Goal: Information Seeking & Learning: Learn about a topic

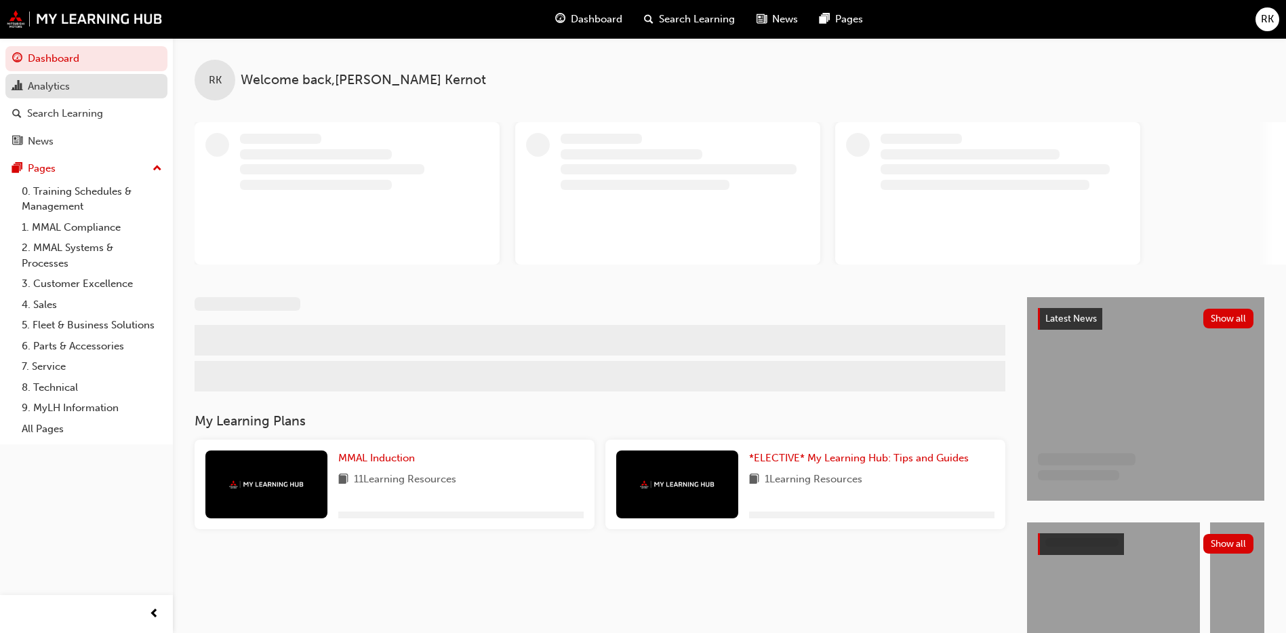
click at [45, 89] on div "Analytics" at bounding box center [49, 87] width 42 height 16
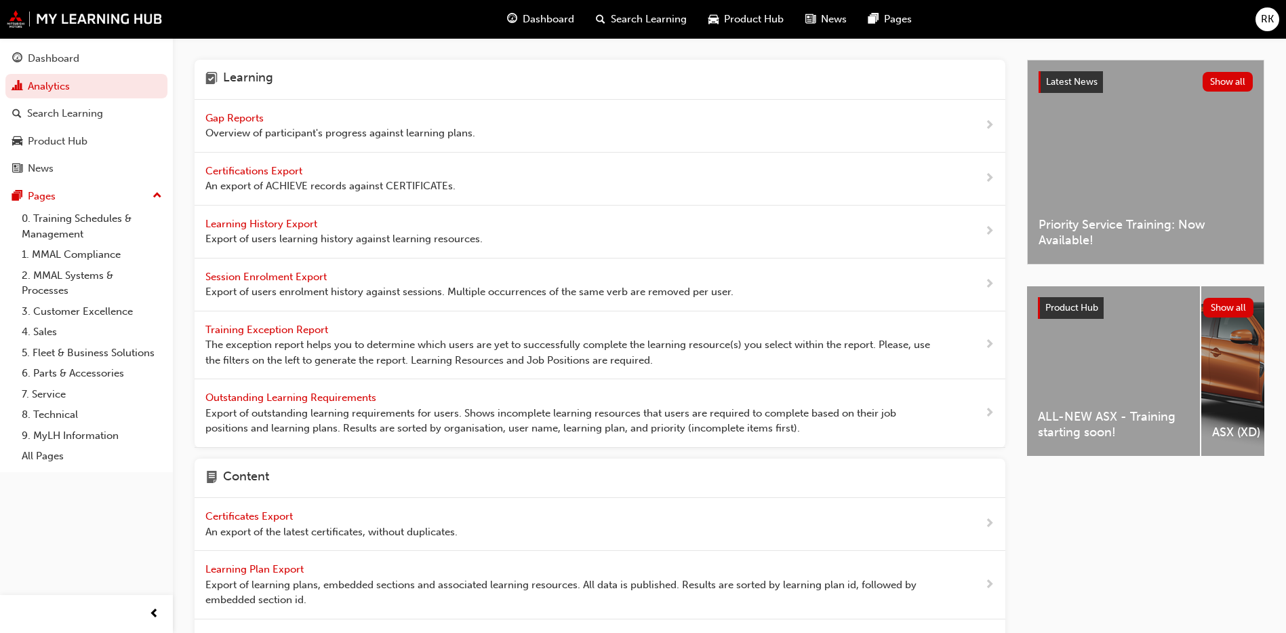
click at [257, 114] on span "Gap Reports" at bounding box center [235, 118] width 61 height 12
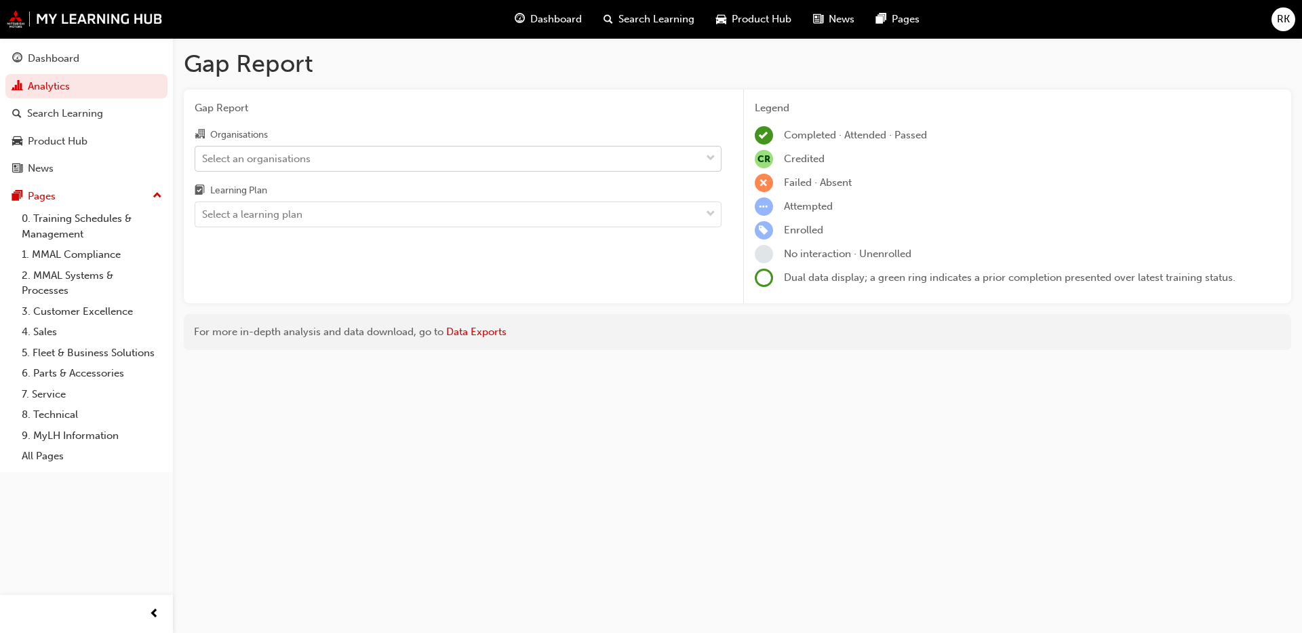
click at [267, 157] on div "Select an organisations" at bounding box center [256, 159] width 109 height 16
click at [203, 157] on input "Organisations Select an organisations" at bounding box center [202, 158] width 1 height 12
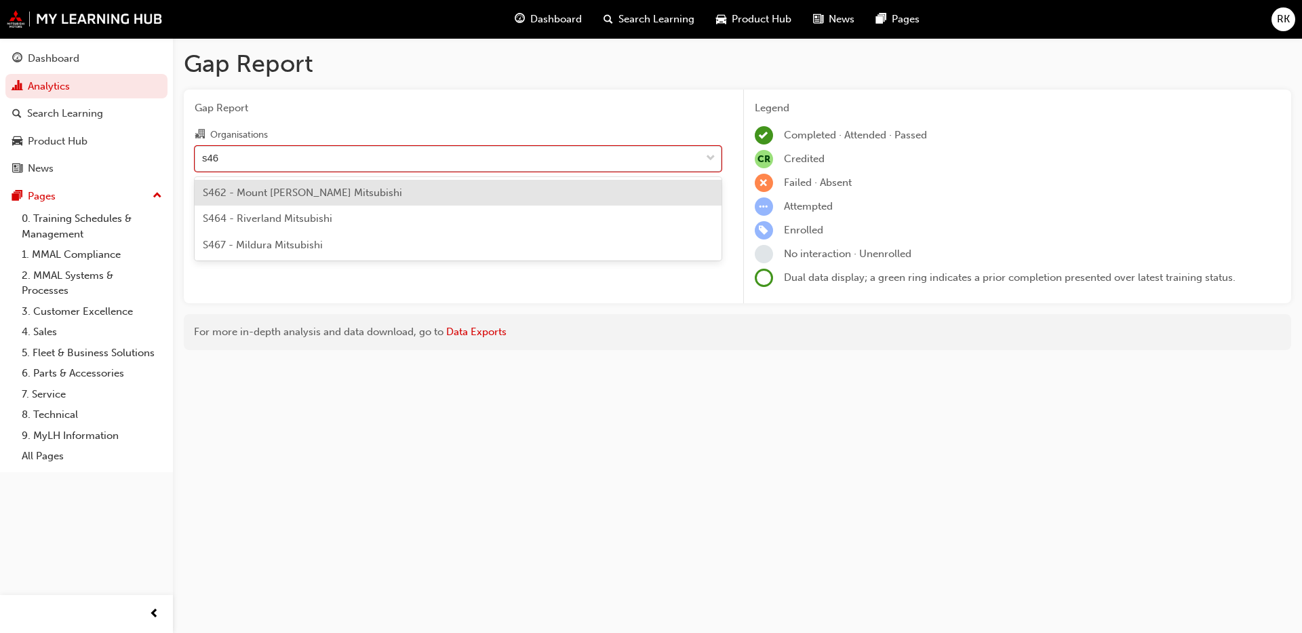
type input "s464"
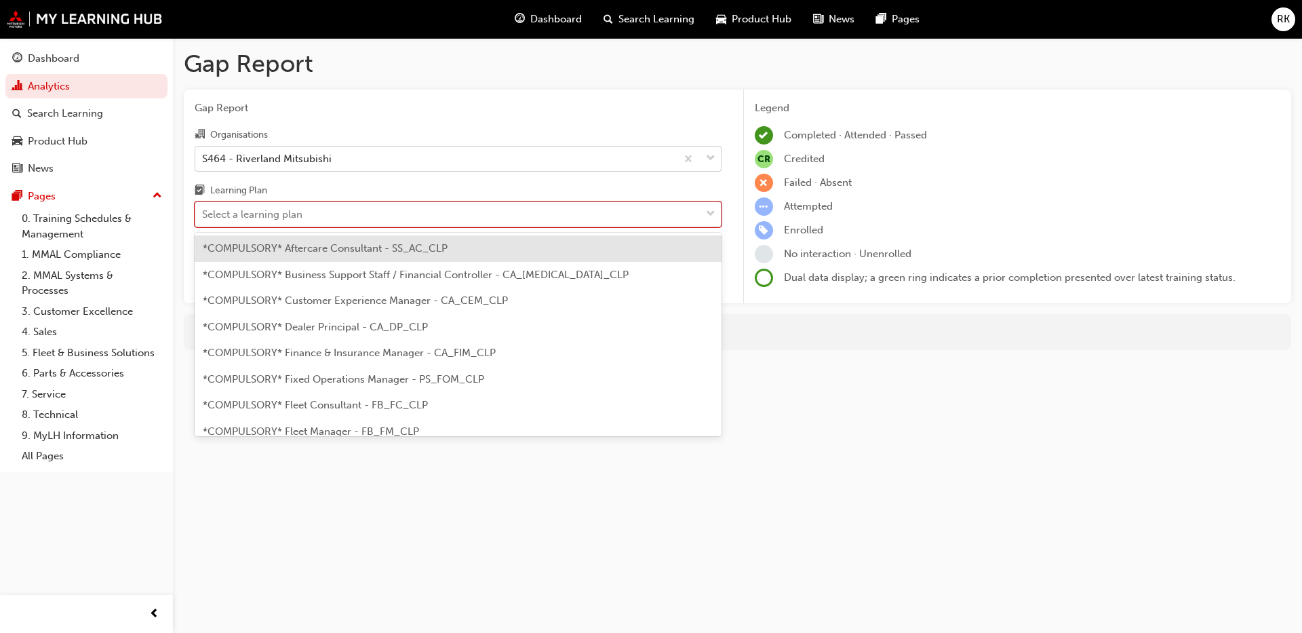
click at [325, 213] on div "Select a learning plan" at bounding box center [447, 215] width 505 height 24
click at [203, 213] on input "Learning Plan option *COMPULSORY* Aftercare Consultant - SS_AC_CLP focused, 1 o…" at bounding box center [202, 214] width 1 height 12
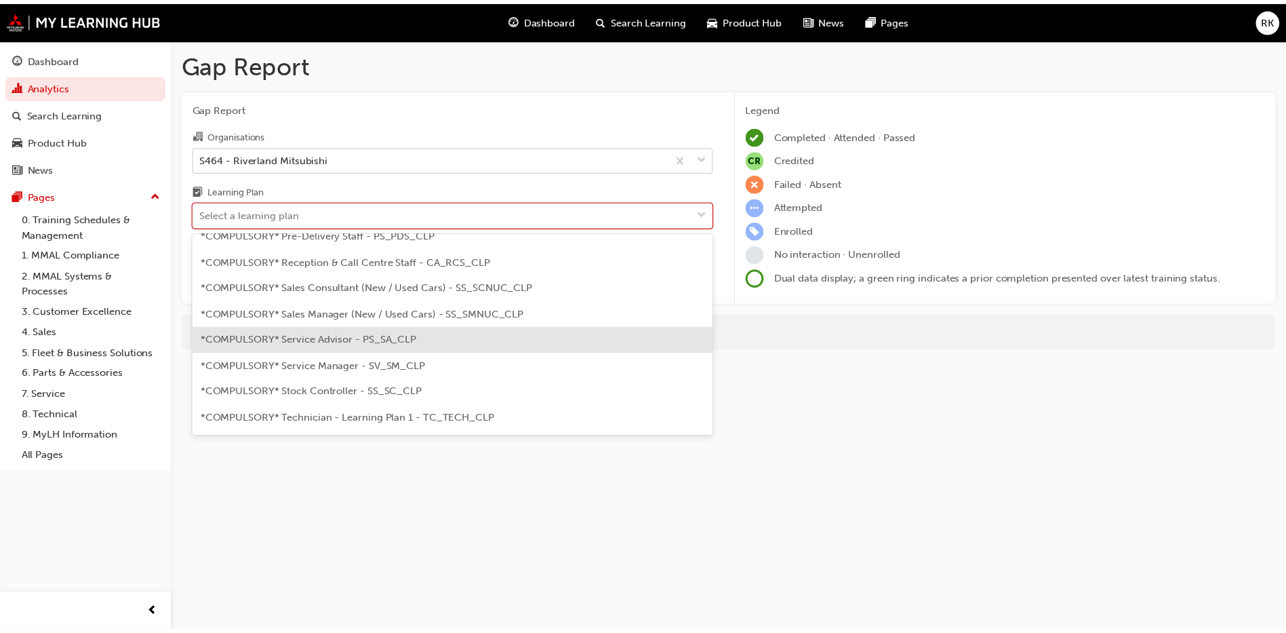
scroll to position [407, 0]
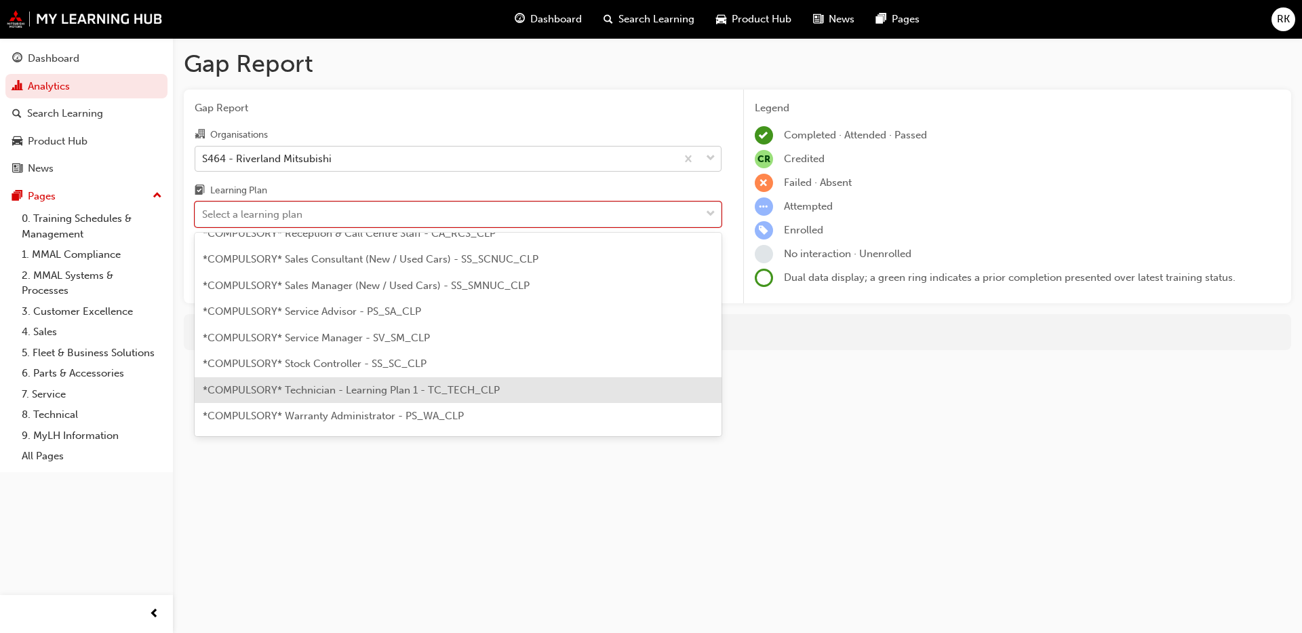
click at [342, 394] on span "*COMPULSORY* Technician - Learning Plan 1 - TC_TECH_CLP" at bounding box center [351, 390] width 297 height 12
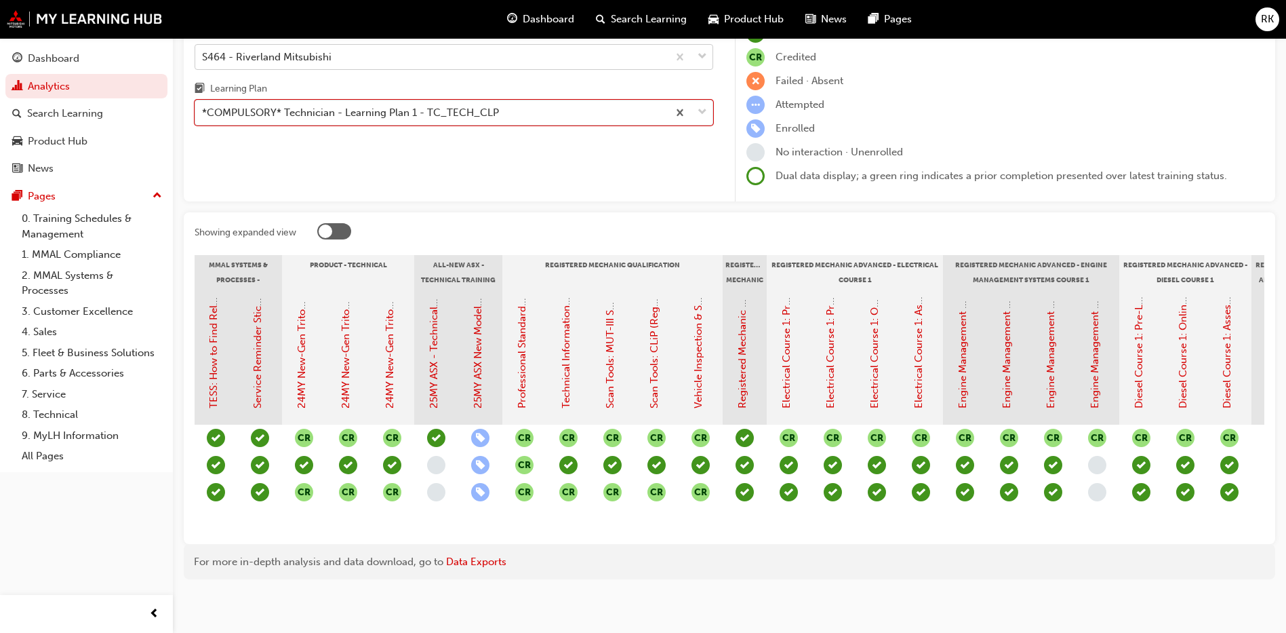
scroll to position [0, 439]
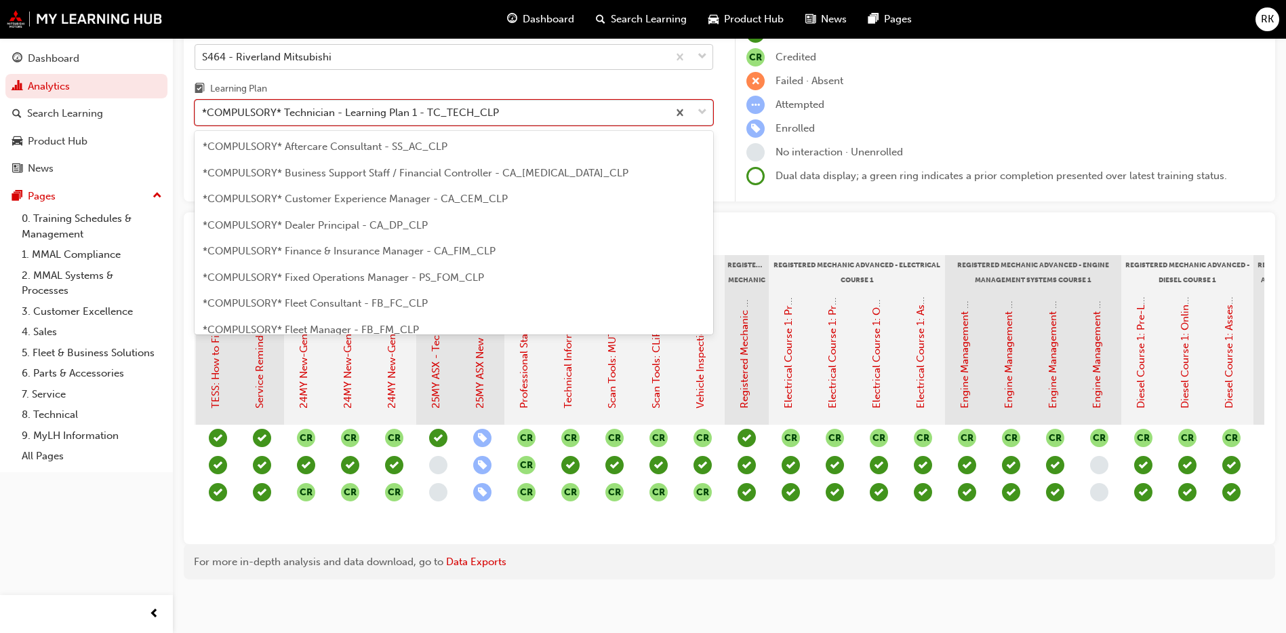
click at [699, 113] on span "down-icon" at bounding box center [702, 113] width 9 height 18
click at [203, 113] on input "Learning Plan option *COMPULSORY* Technician - Learning Plan 1 - TC_TECH_CLP, s…" at bounding box center [202, 112] width 1 height 12
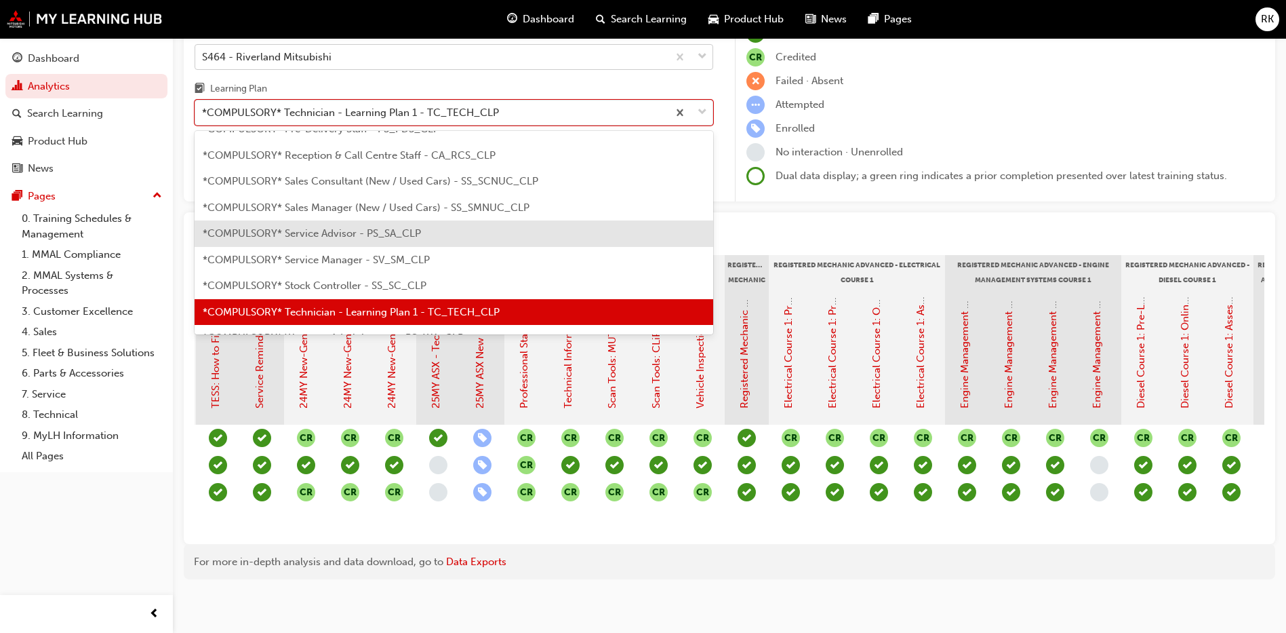
scroll to position [485, 0]
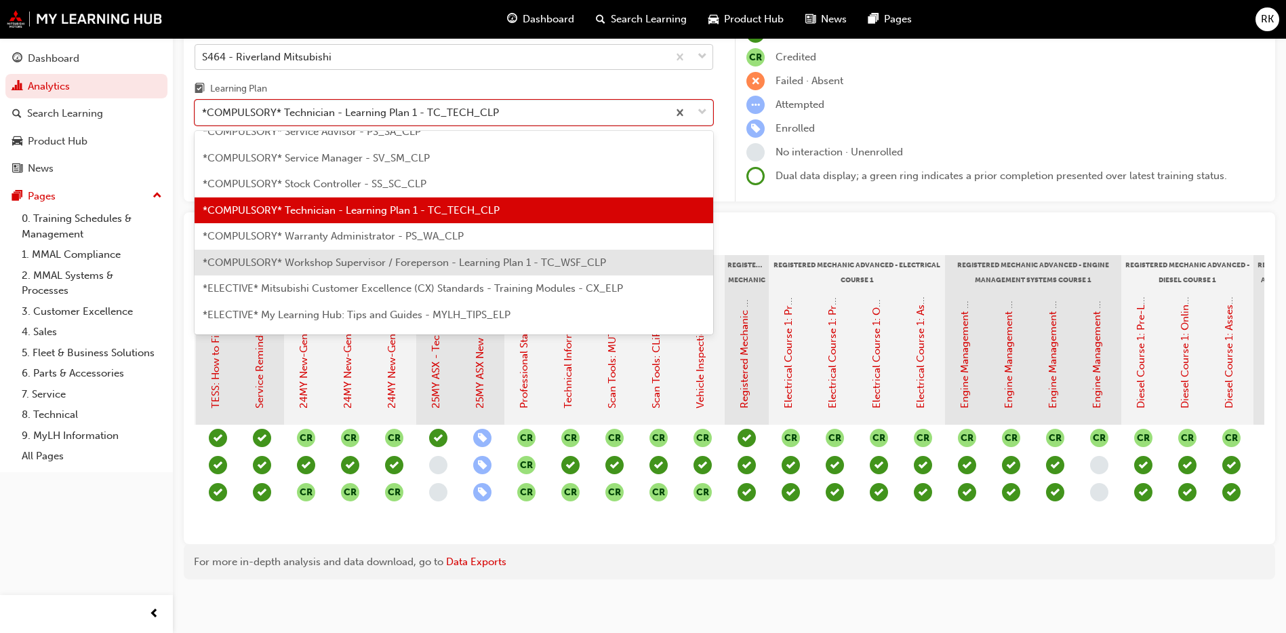
click at [353, 264] on span "*COMPULSORY* Workshop Supervisor / Foreperson - Learning Plan 1 - TC_WSF_CLP" at bounding box center [405, 262] width 404 height 12
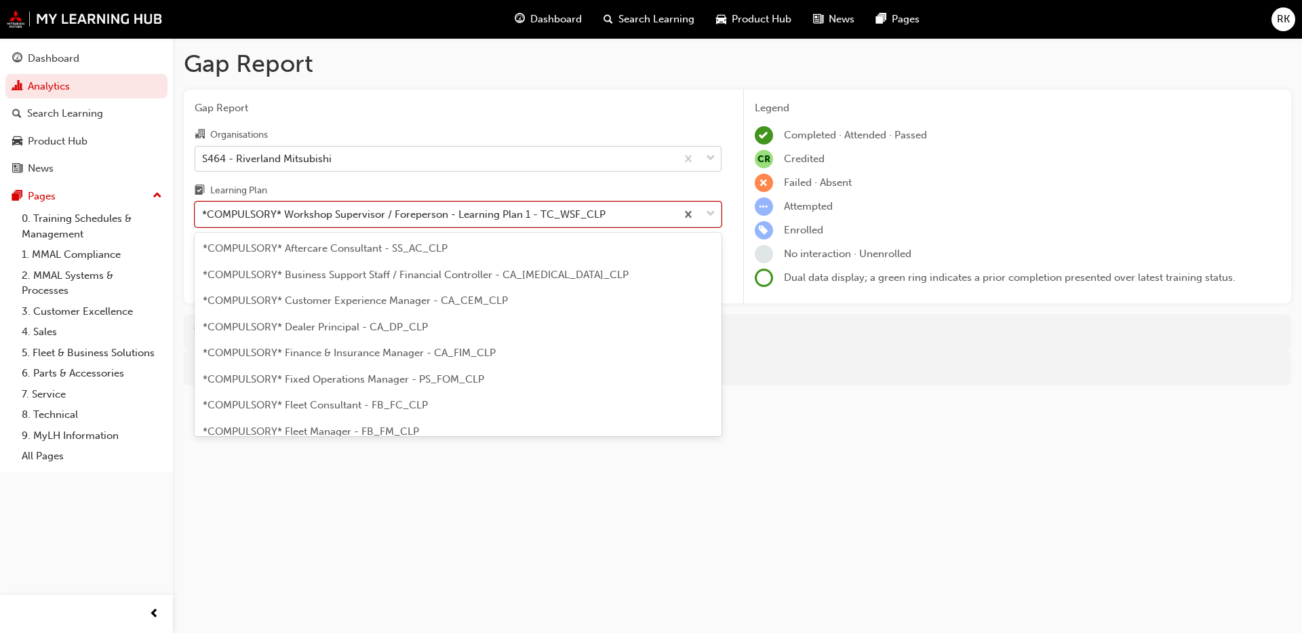
click at [712, 206] on span "down-icon" at bounding box center [710, 214] width 9 height 18
click at [203, 208] on input "Learning Plan option *COMPULSORY* Workshop Supervisor / Foreperson - Learning P…" at bounding box center [202, 214] width 1 height 12
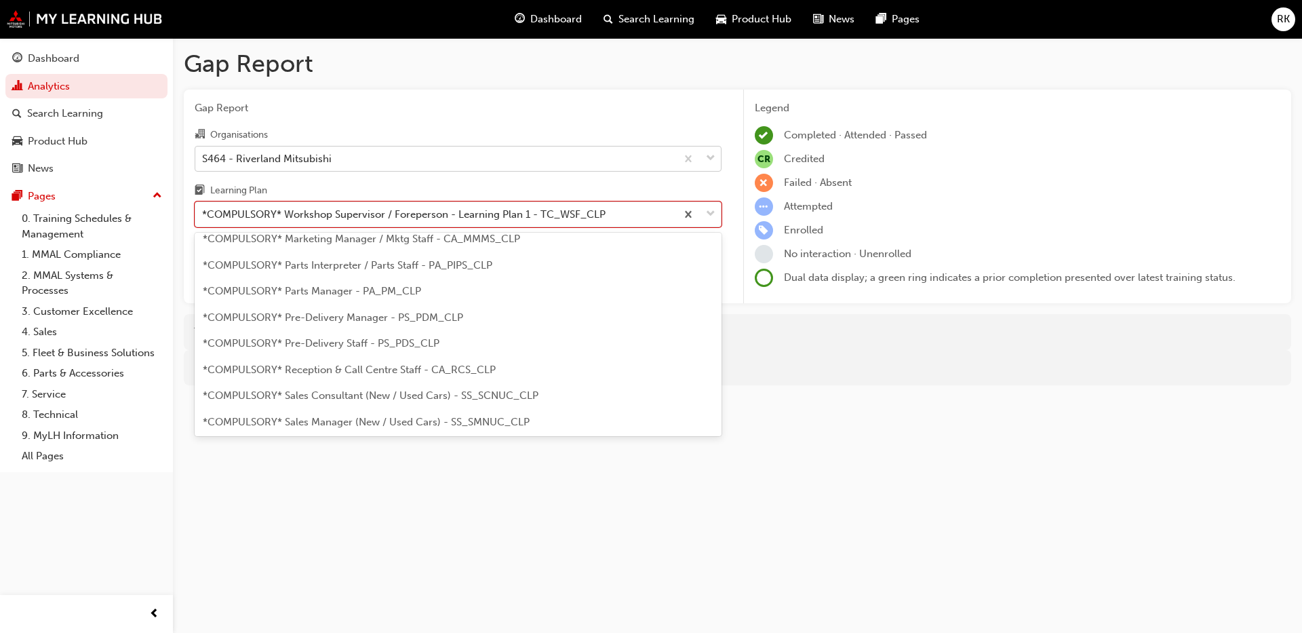
scroll to position [232, 0]
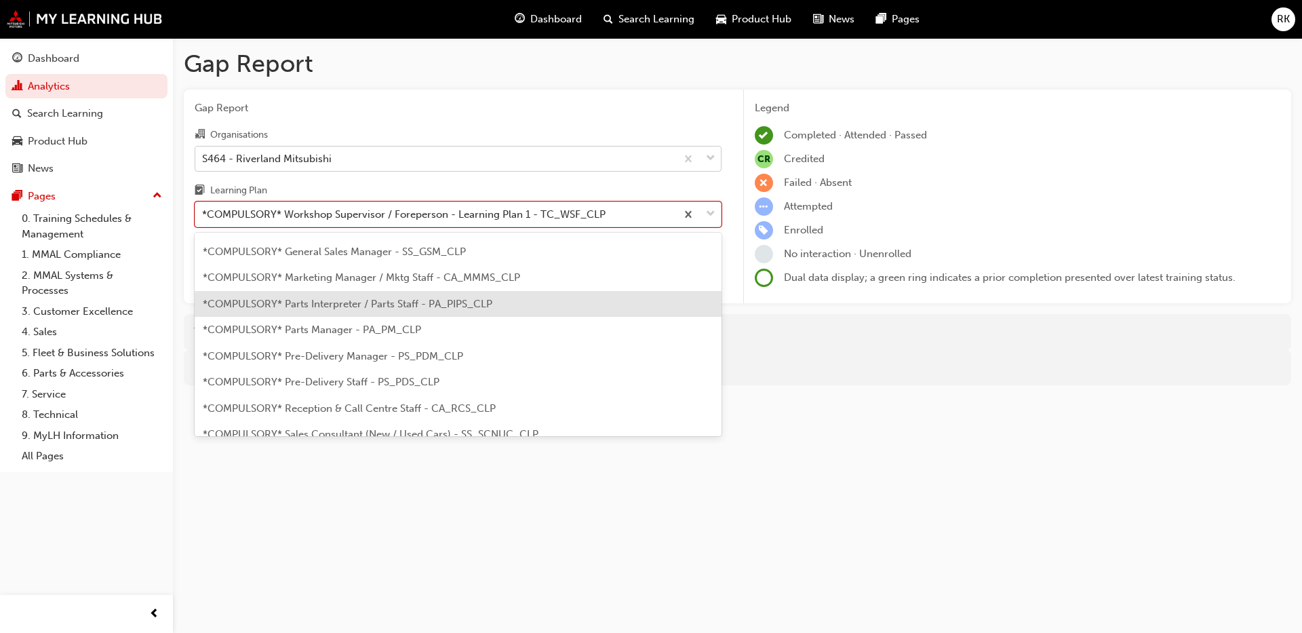
click at [327, 308] on span "*COMPULSORY* Parts Interpreter / Parts Staff - PA_PIPS_CLP" at bounding box center [348, 304] width 290 height 12
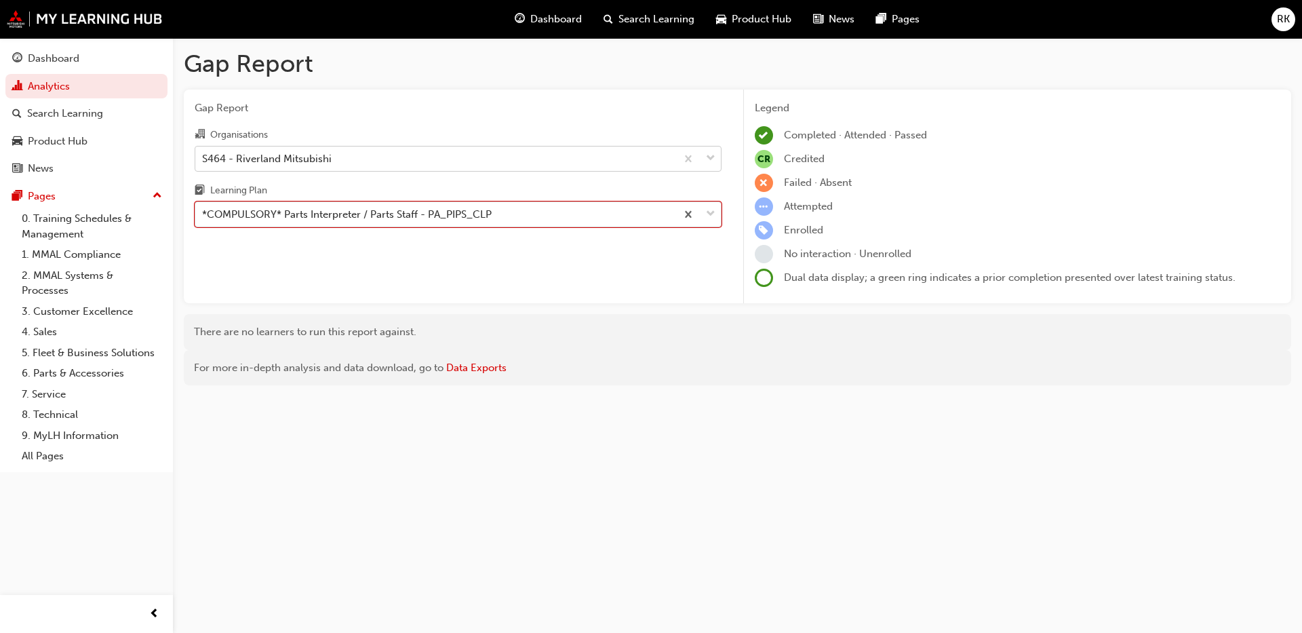
click at [712, 214] on span "down-icon" at bounding box center [710, 214] width 9 height 18
click at [203, 214] on input "Learning Plan option *COMPULSORY* Parts Interpreter / Parts Staff - PA_PIPS_CLP…" at bounding box center [202, 214] width 1 height 12
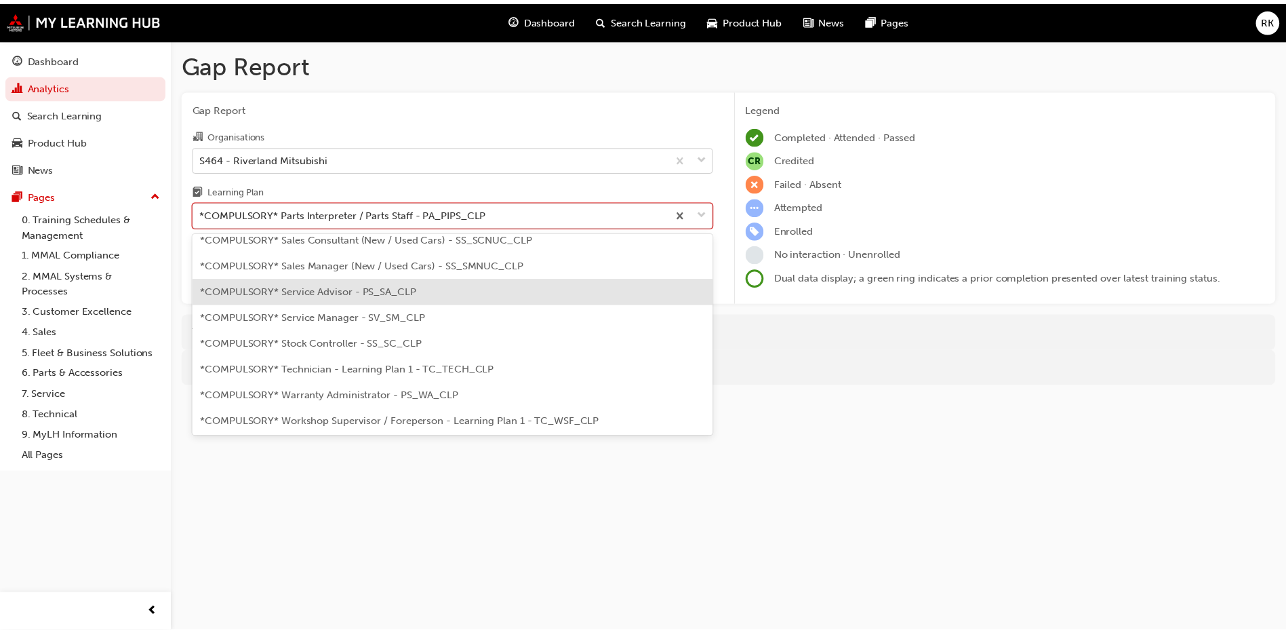
scroll to position [326, 0]
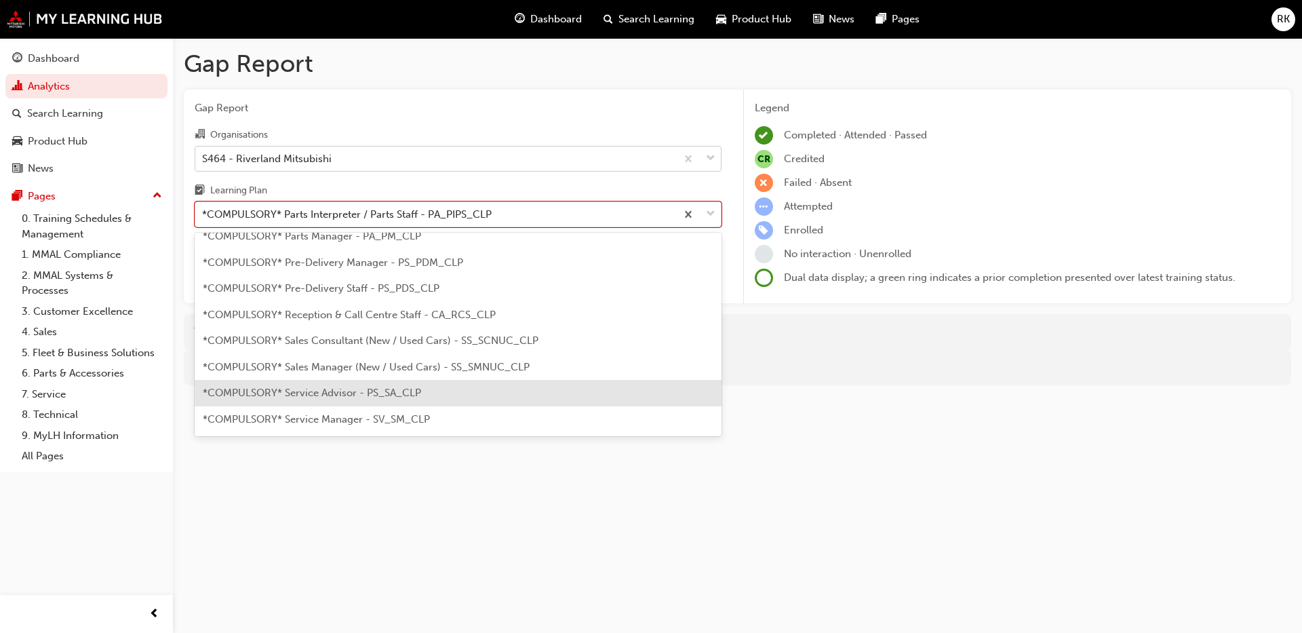
click at [342, 404] on div "*COMPULSORY* Service Advisor - PS_SA_CLP" at bounding box center [458, 393] width 527 height 26
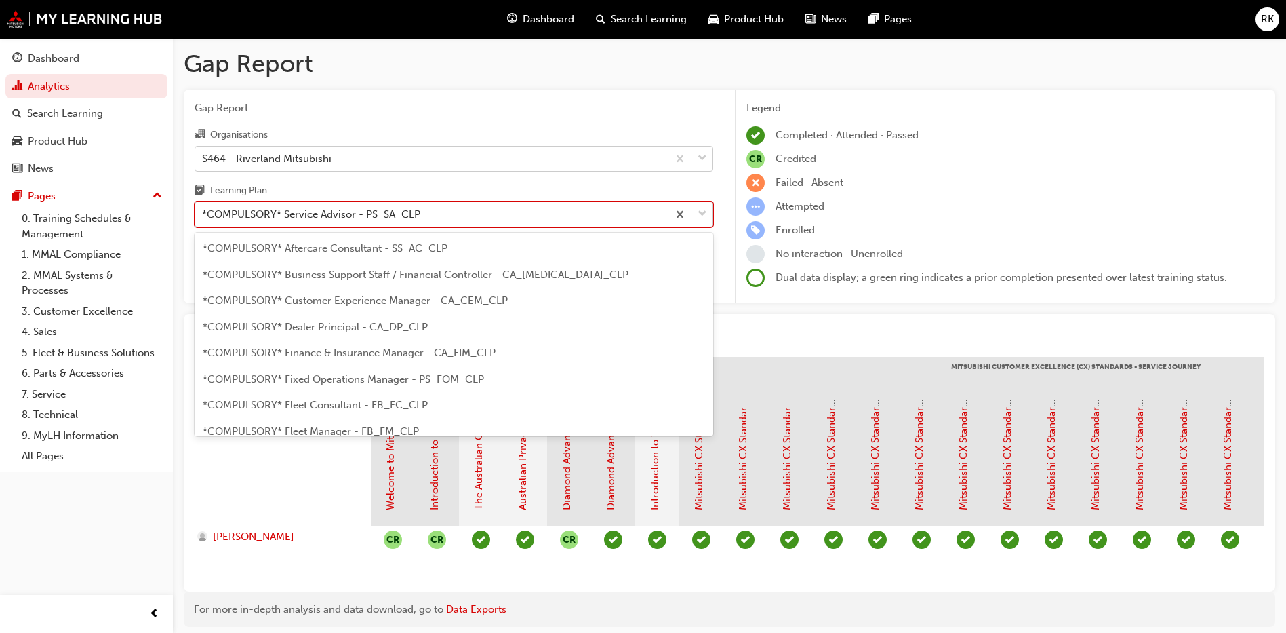
click at [703, 218] on span "down-icon" at bounding box center [702, 214] width 9 height 18
click at [203, 218] on input "Learning Plan option *COMPULSORY* Service Advisor - PS_SA_CLP, selected. option…" at bounding box center [202, 214] width 1 height 12
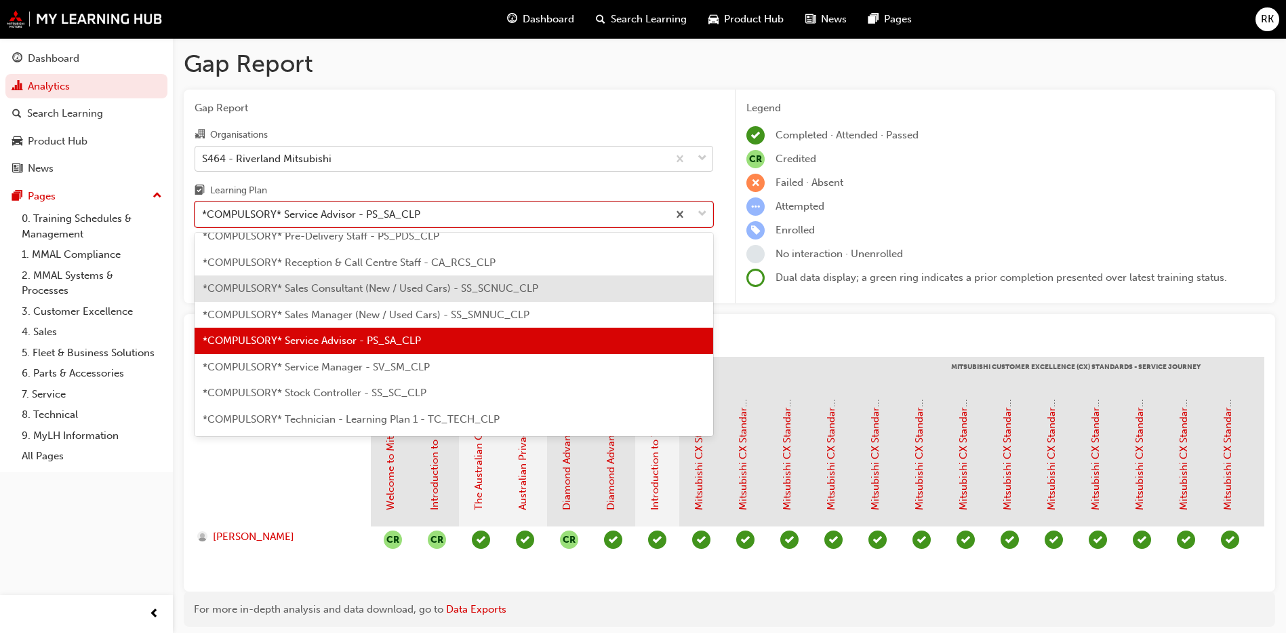
scroll to position [406, 0]
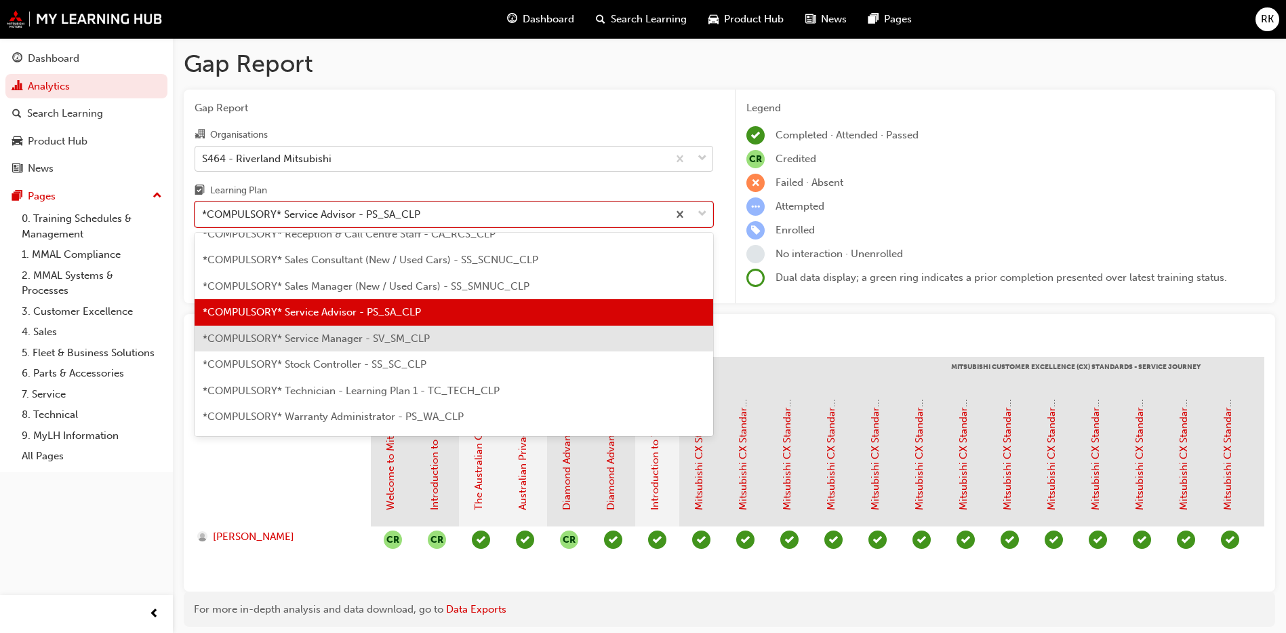
click at [316, 340] on span "*COMPULSORY* Service Manager - SV_SM_CLP" at bounding box center [316, 338] width 227 height 12
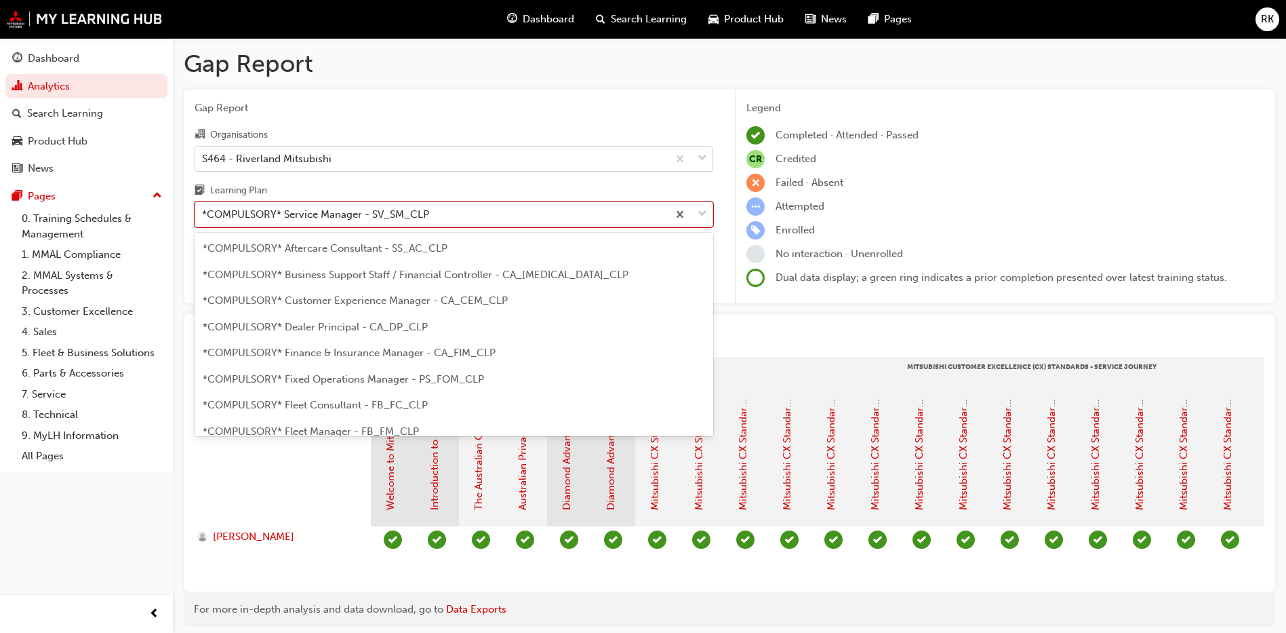
click at [701, 212] on span "down-icon" at bounding box center [702, 214] width 9 height 18
click at [203, 212] on input "Learning Plan option *COMPULSORY* Service Manager - SV_SM_CLP, selected. option…" at bounding box center [202, 214] width 1 height 12
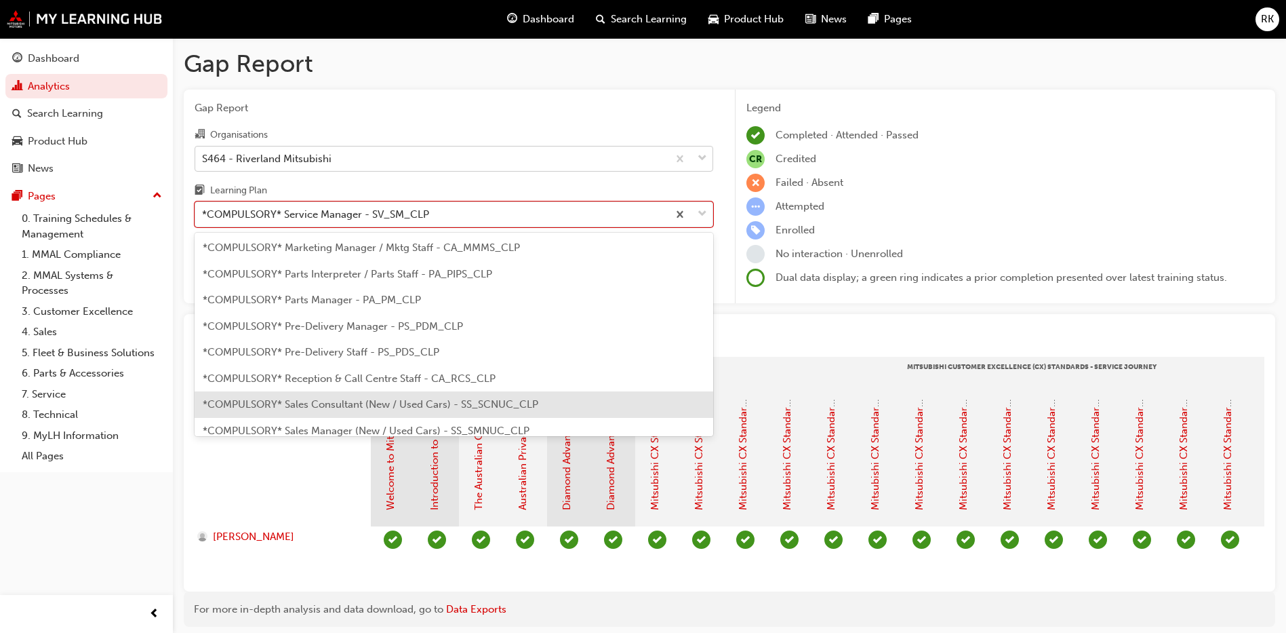
scroll to position [229, 0]
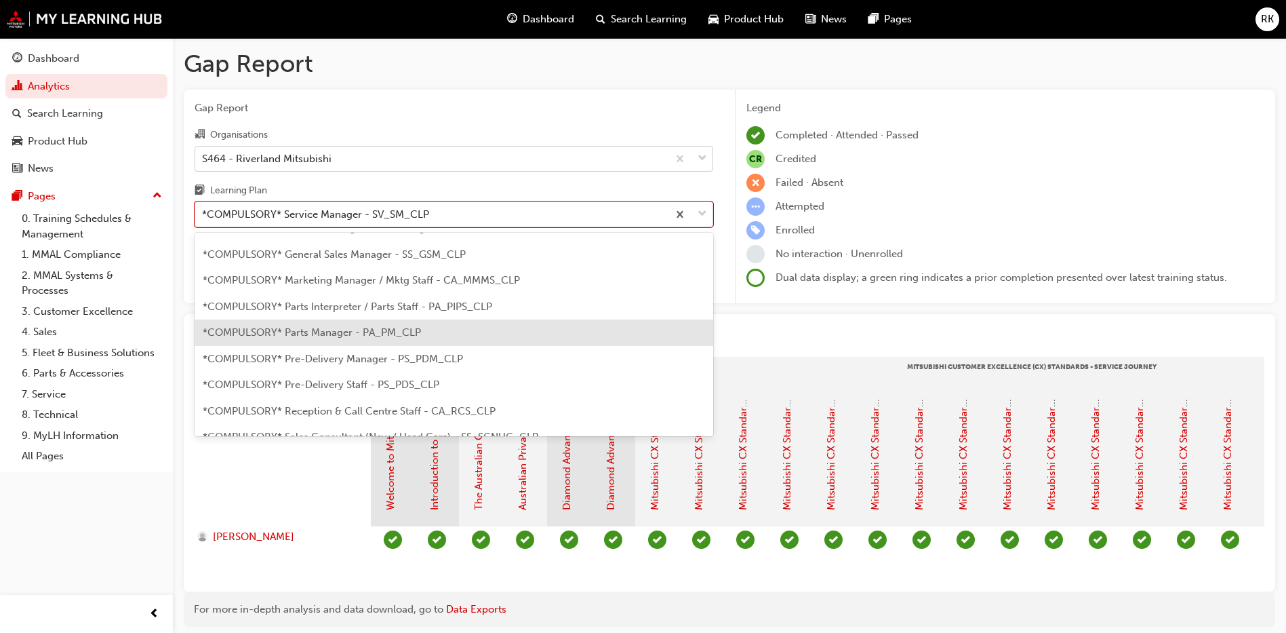
click at [330, 334] on span "*COMPULSORY* Parts Manager - PA_PM_CLP" at bounding box center [312, 332] width 218 height 12
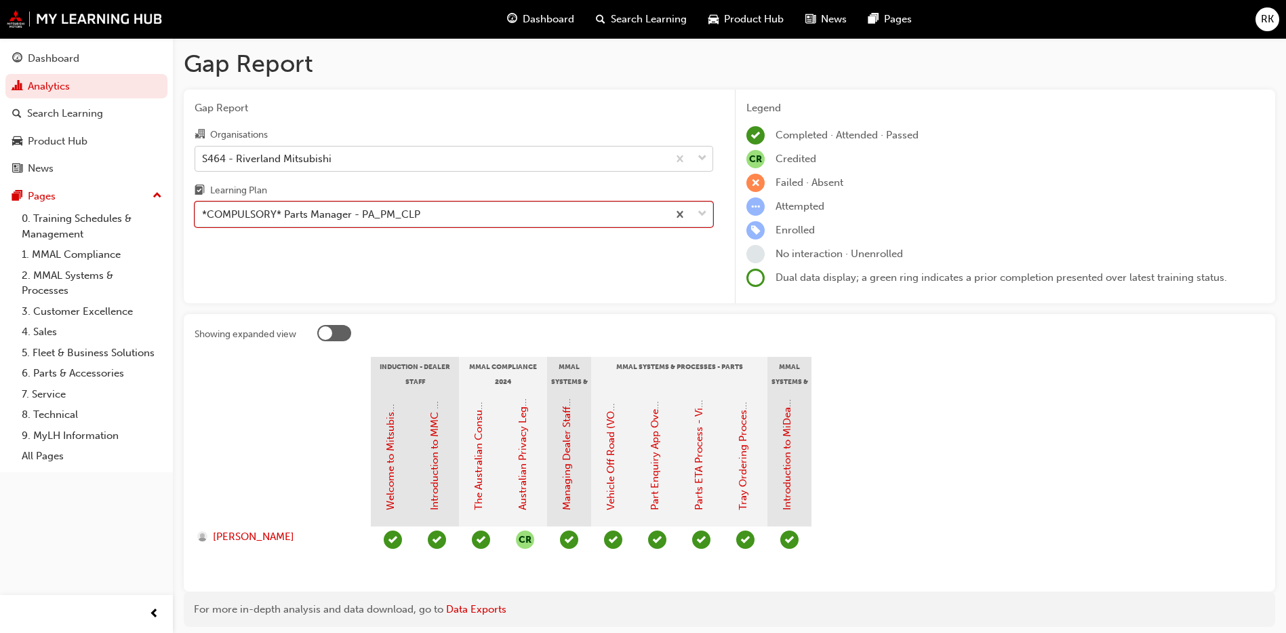
click at [707, 218] on div at bounding box center [690, 214] width 45 height 24
click at [203, 218] on input "Learning Plan option *COMPULSORY* Parts Manager - PA_PM_CLP, selected. 0 result…" at bounding box center [202, 214] width 1 height 12
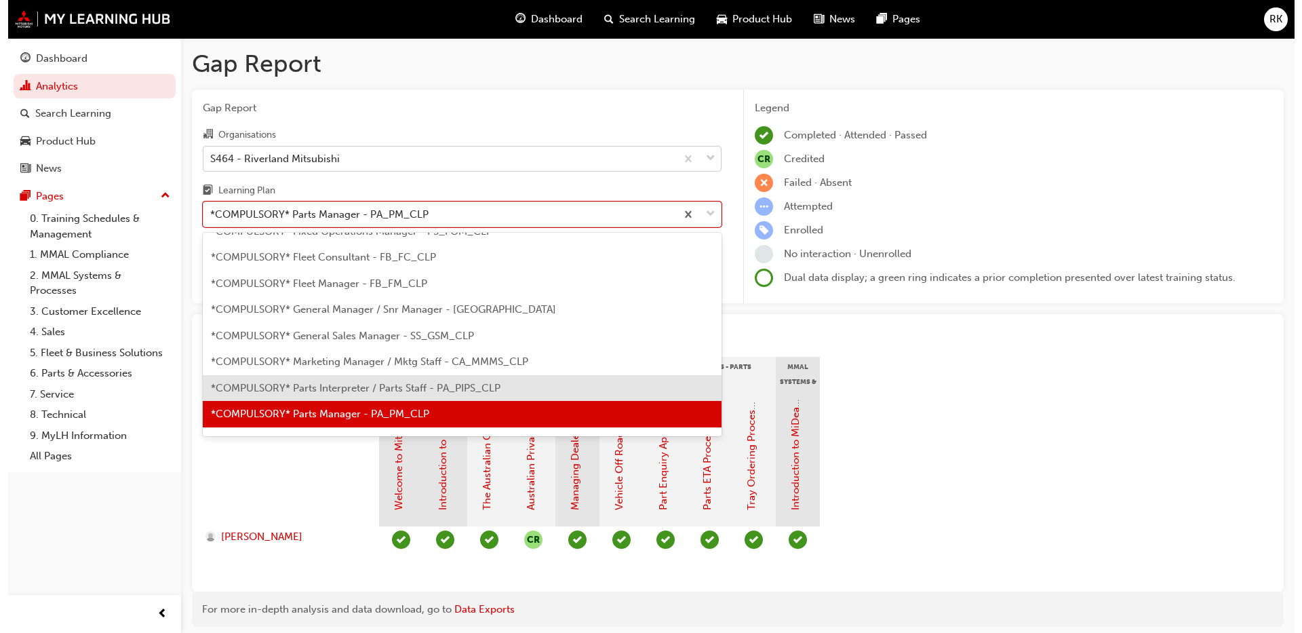
scroll to position [250, 0]
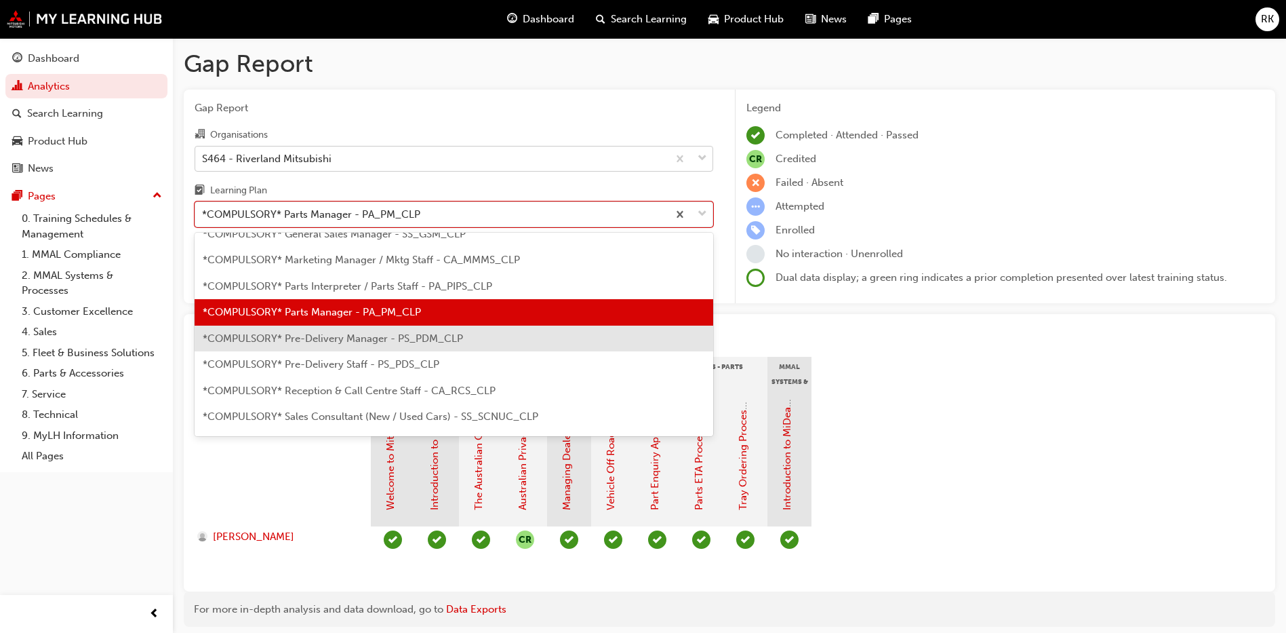
click at [306, 340] on span "*COMPULSORY* Pre-Delivery Manager - PS_PDM_CLP" at bounding box center [333, 338] width 260 height 12
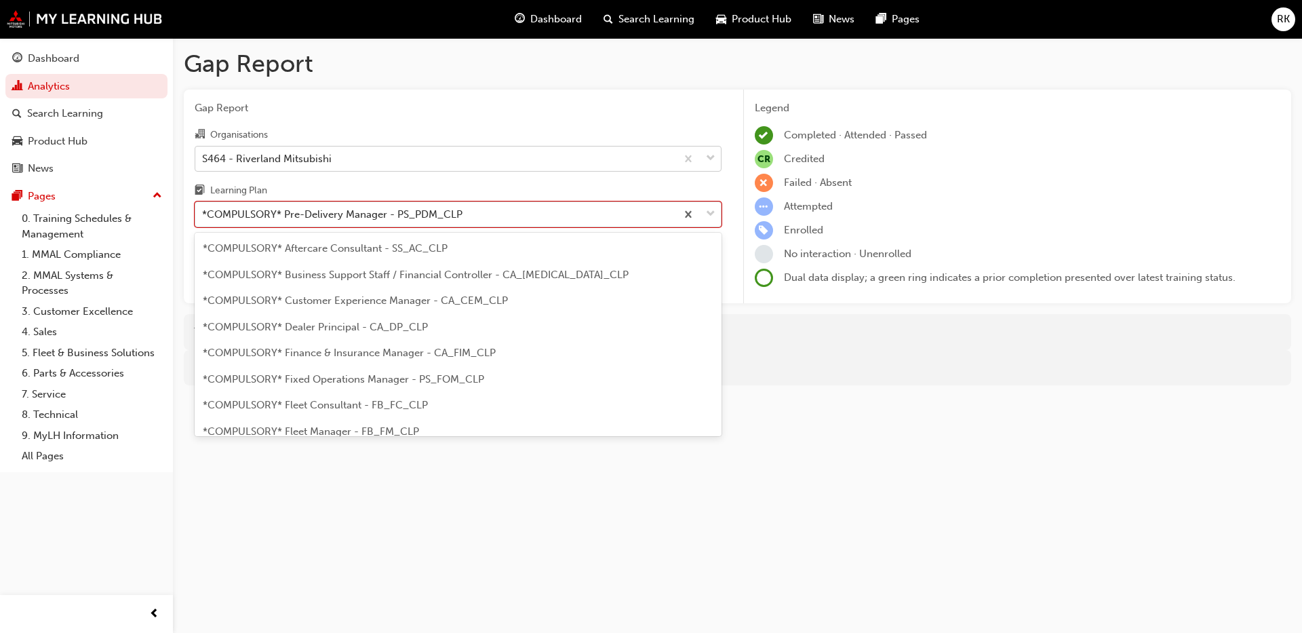
click at [714, 213] on span "down-icon" at bounding box center [710, 214] width 9 height 18
click at [203, 213] on input "Learning Plan option *COMPULSORY* Pre-Delivery Manager - PS_PDM_CLP, selected. …" at bounding box center [202, 214] width 1 height 12
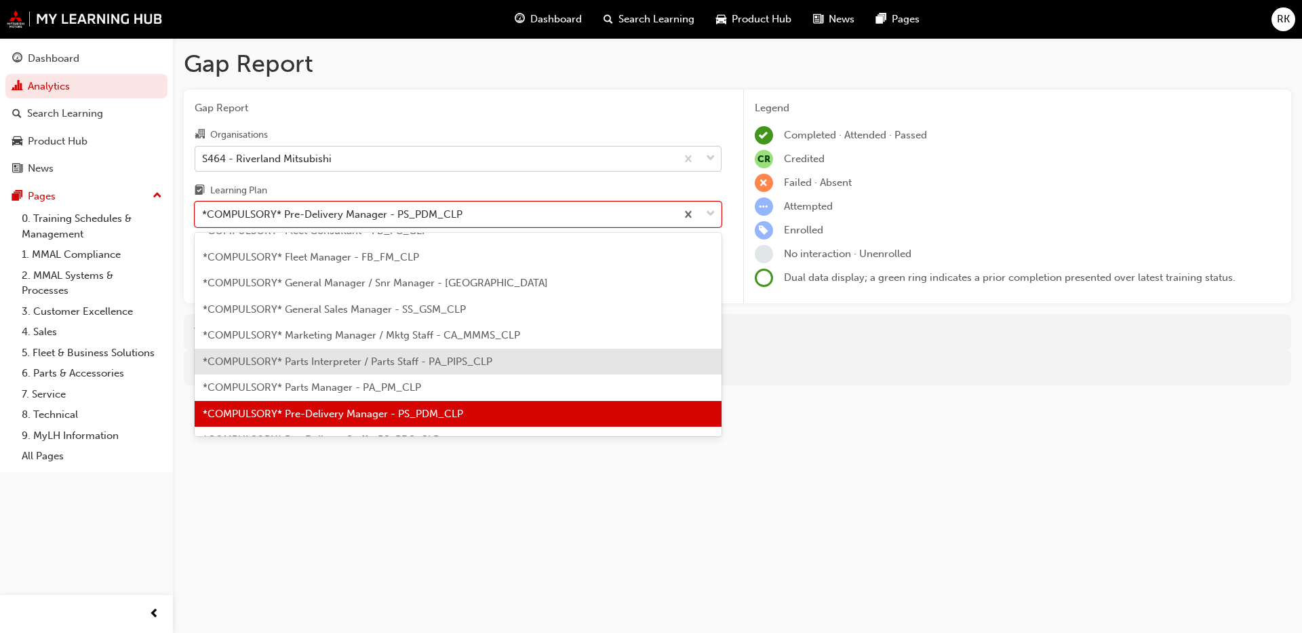
click at [326, 362] on span "*COMPULSORY* Parts Interpreter / Parts Staff - PA_PIPS_CLP" at bounding box center [348, 361] width 290 height 12
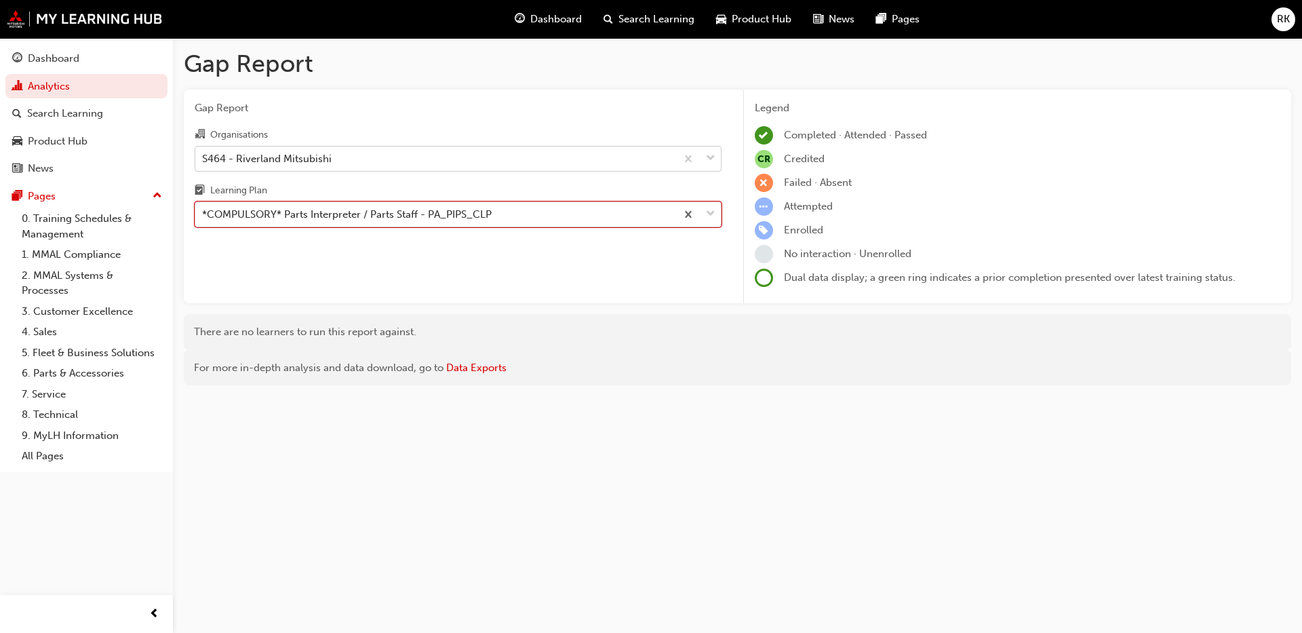
click at [713, 212] on span "down-icon" at bounding box center [710, 214] width 9 height 18
click at [203, 212] on input "Learning Plan option *COMPULSORY* Parts Interpreter / Parts Staff - PA_PIPS_CLP…" at bounding box center [202, 214] width 1 height 12
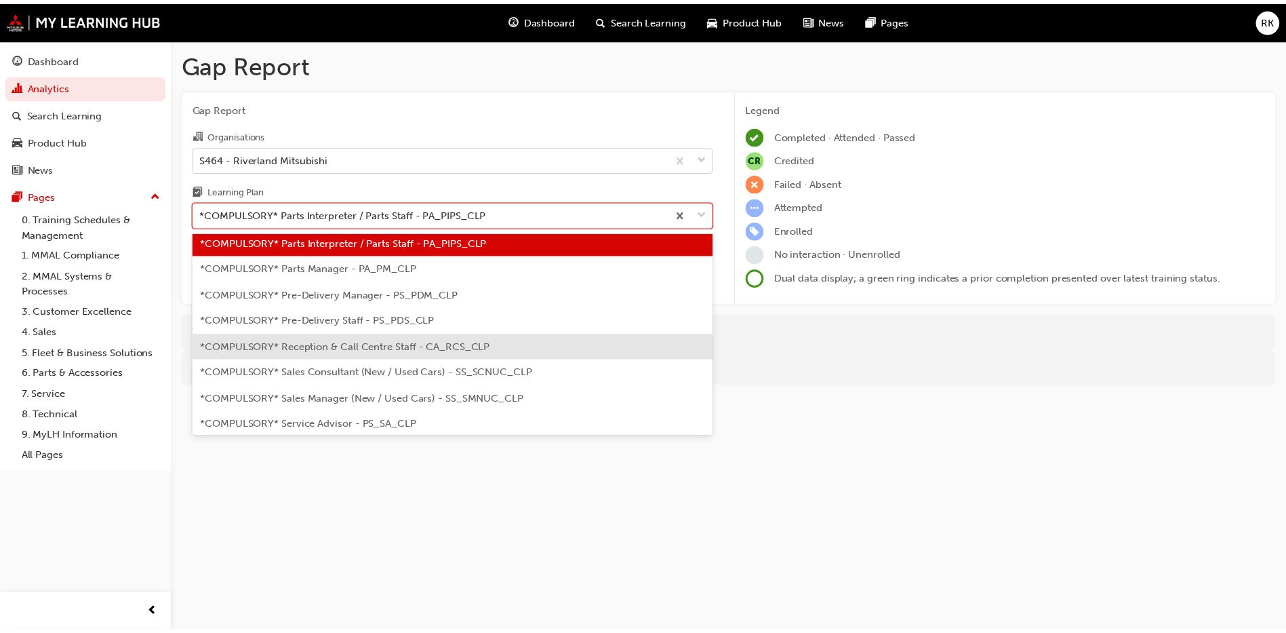
scroll to position [326, 0]
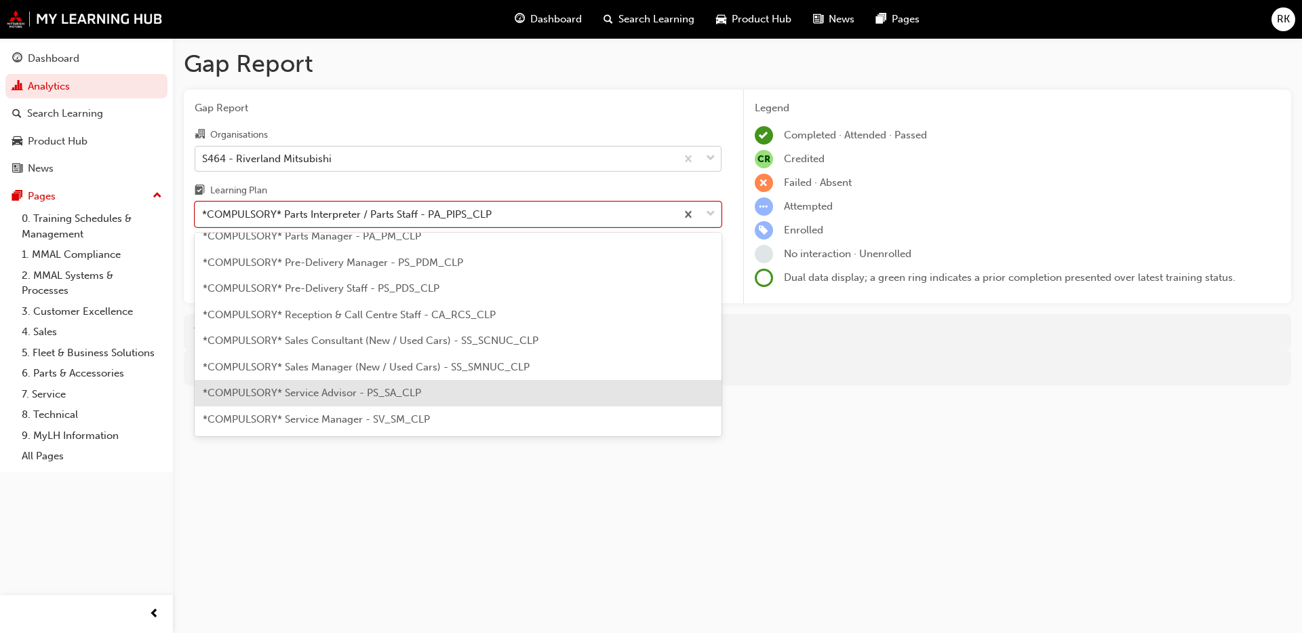
click at [331, 391] on span "*COMPULSORY* Service Advisor - PS_SA_CLP" at bounding box center [312, 393] width 218 height 12
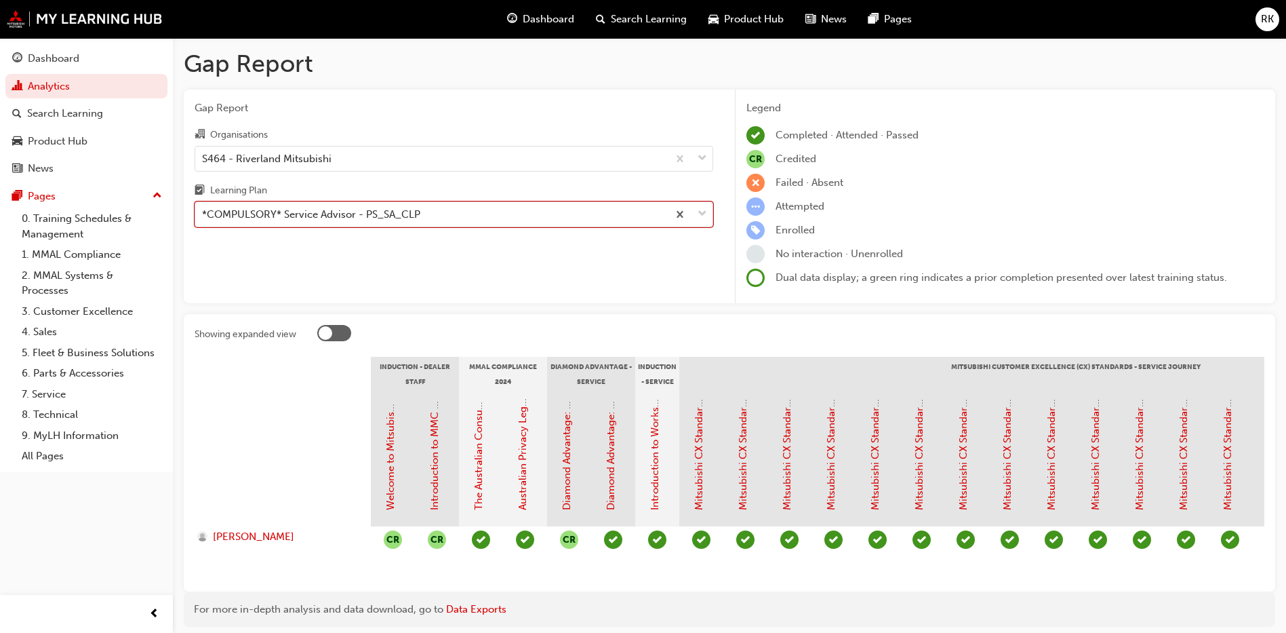
click at [701, 213] on span "down-icon" at bounding box center [702, 214] width 9 height 18
click at [203, 213] on input "Learning Plan option *COMPULSORY* Service Advisor - PS_SA_CLP, selected. 0 resu…" at bounding box center [202, 214] width 1 height 12
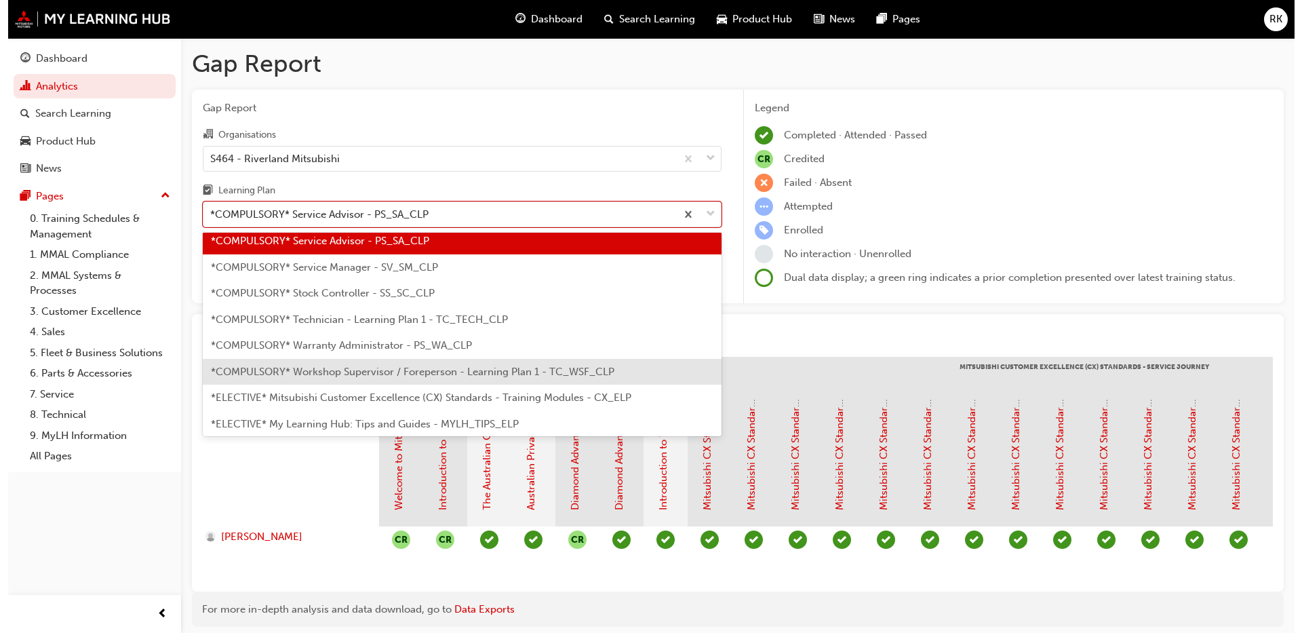
scroll to position [508, 0]
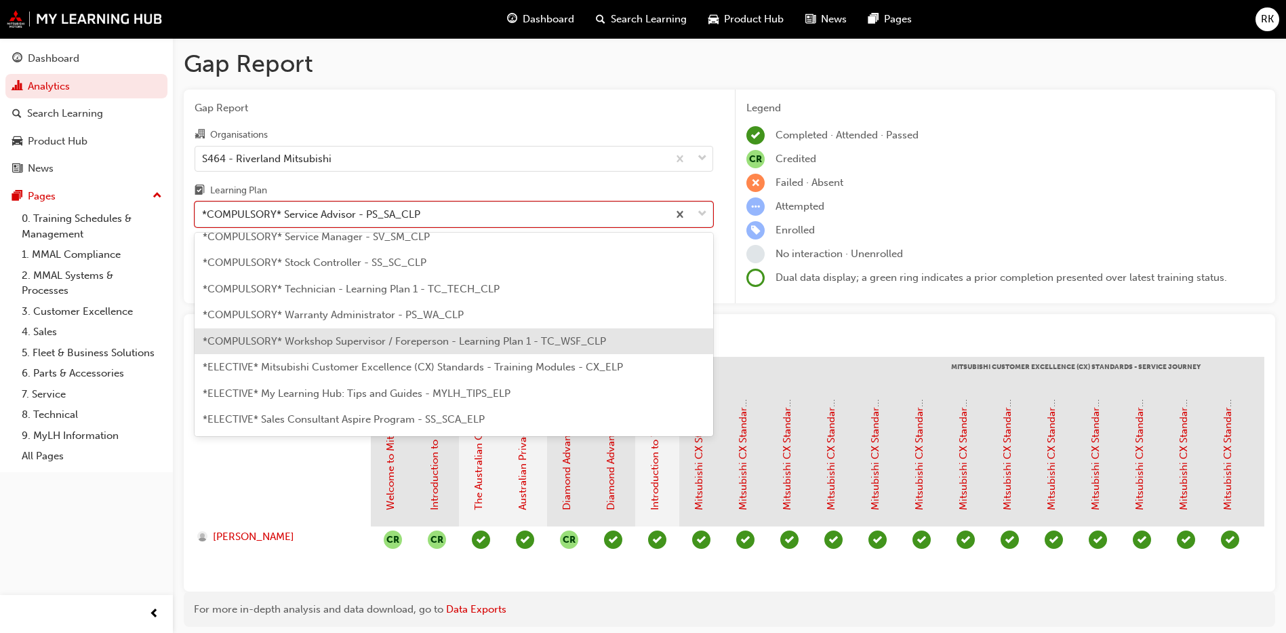
click at [338, 340] on span "*COMPULSORY* Workshop Supervisor / Foreperson - Learning Plan 1 - TC_WSF_CLP" at bounding box center [405, 341] width 404 height 12
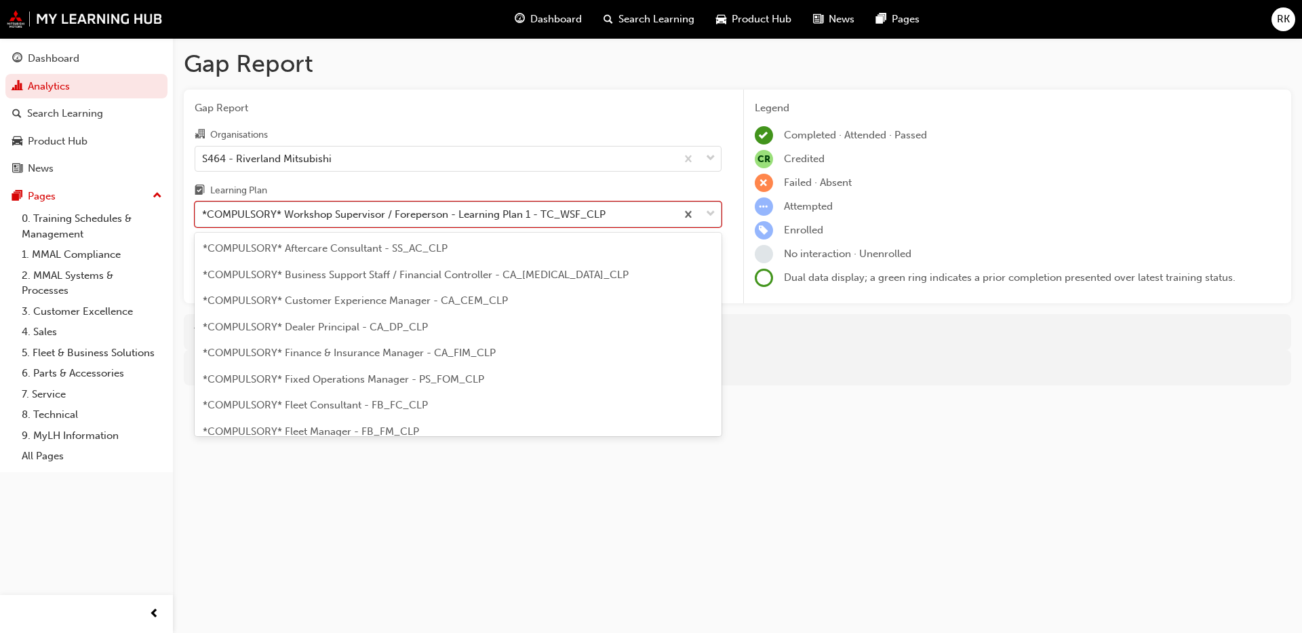
scroll to position [435, 0]
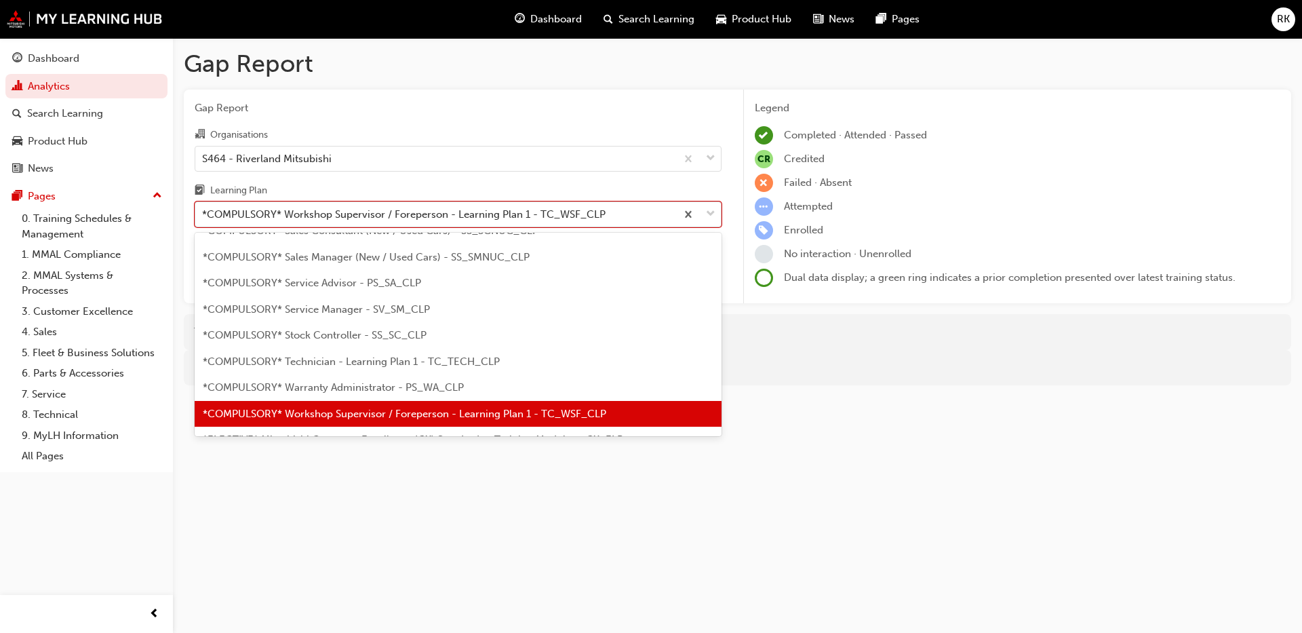
click at [711, 213] on span "down-icon" at bounding box center [710, 214] width 9 height 18
click at [203, 213] on input "Learning Plan option *COMPULSORY* Workshop Supervisor / Foreperson - Learning P…" at bounding box center [202, 214] width 1 height 12
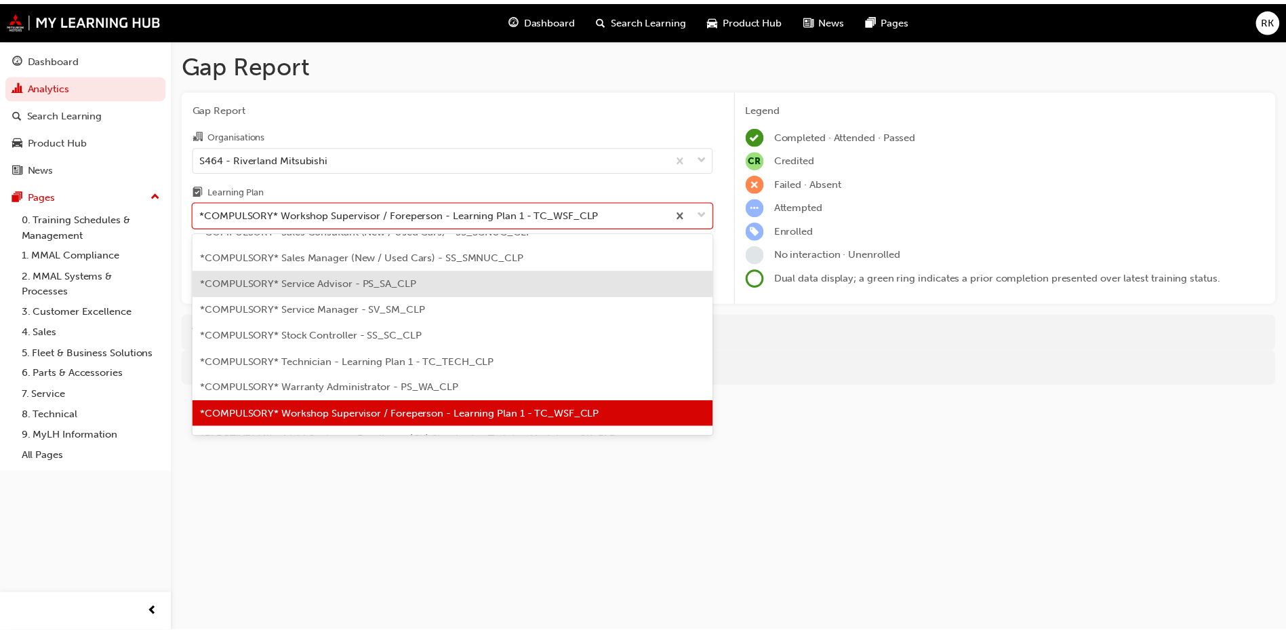
scroll to position [334, 0]
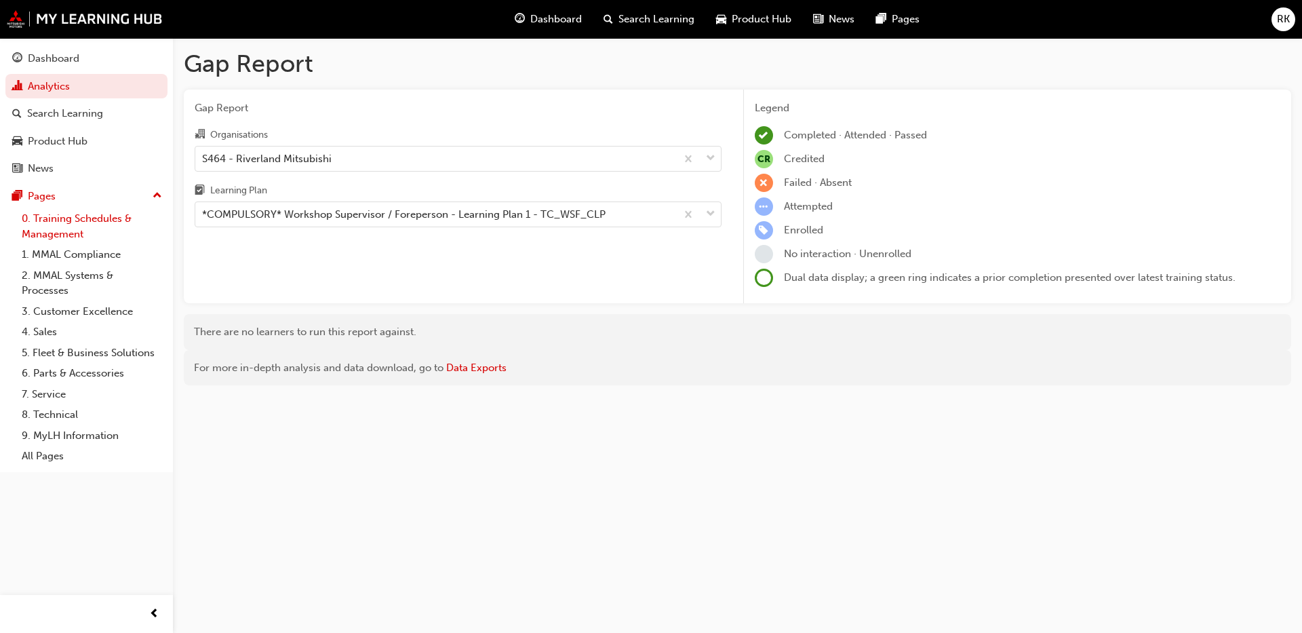
click at [71, 231] on link "0. Training Schedules & Management" at bounding box center [91, 226] width 151 height 36
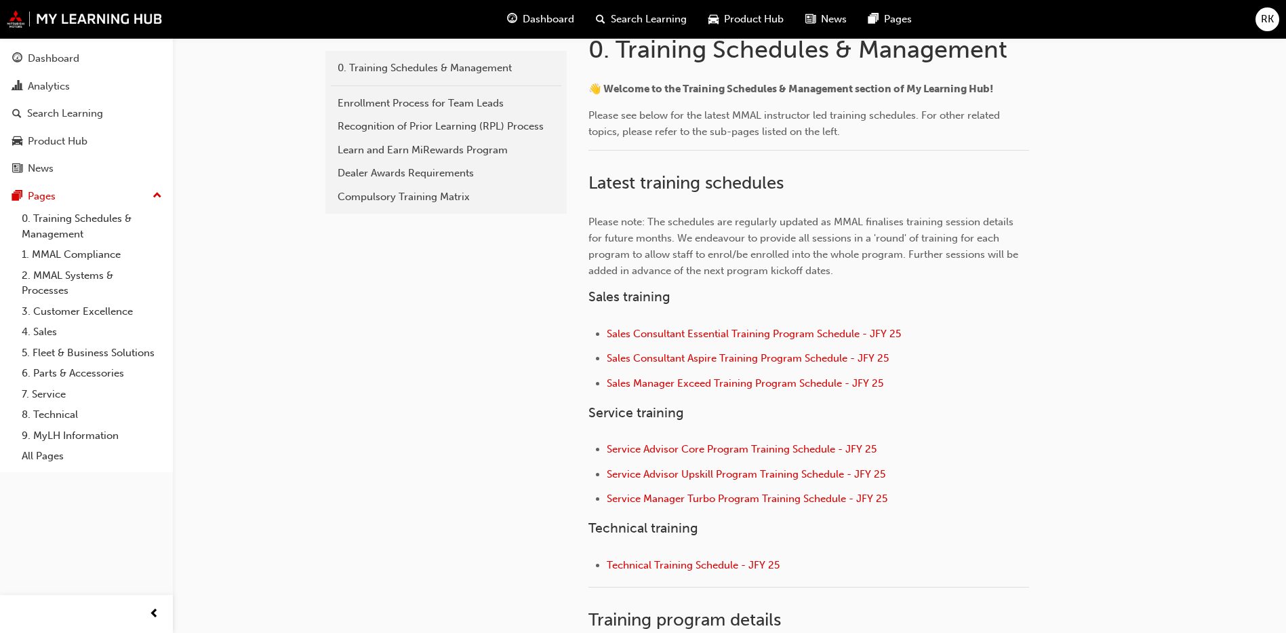
scroll to position [305, 0]
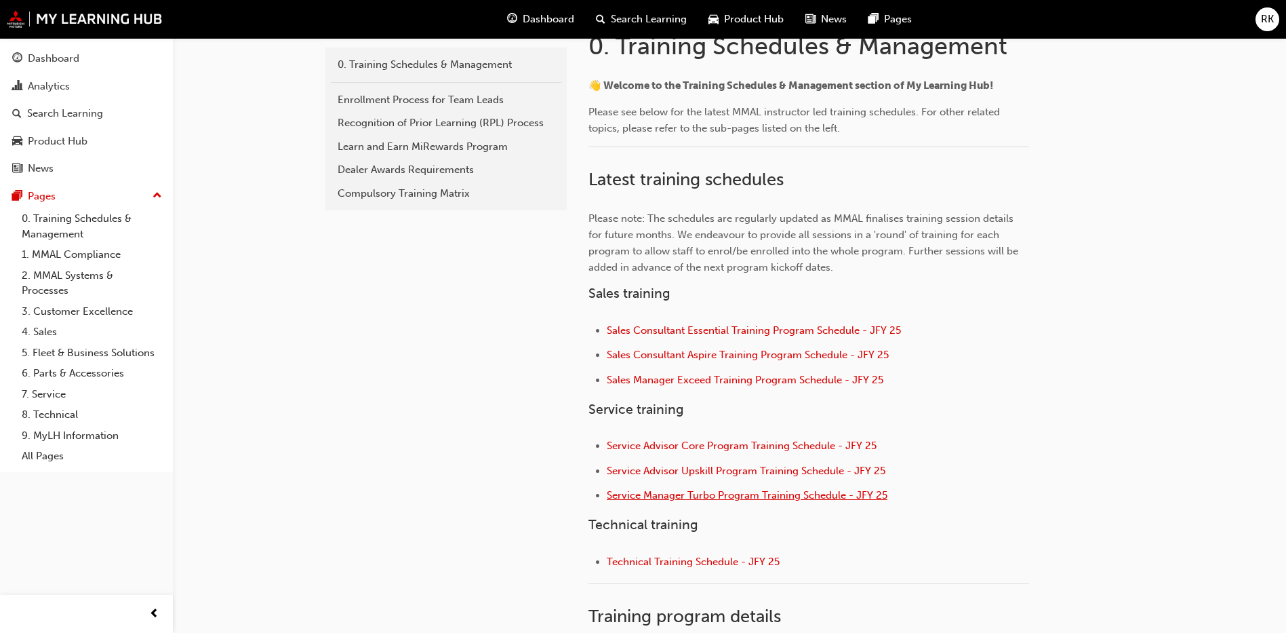
click at [711, 494] on span "Service Manager Turbo Program Training Schedule - JFY 25" at bounding box center [747, 495] width 281 height 12
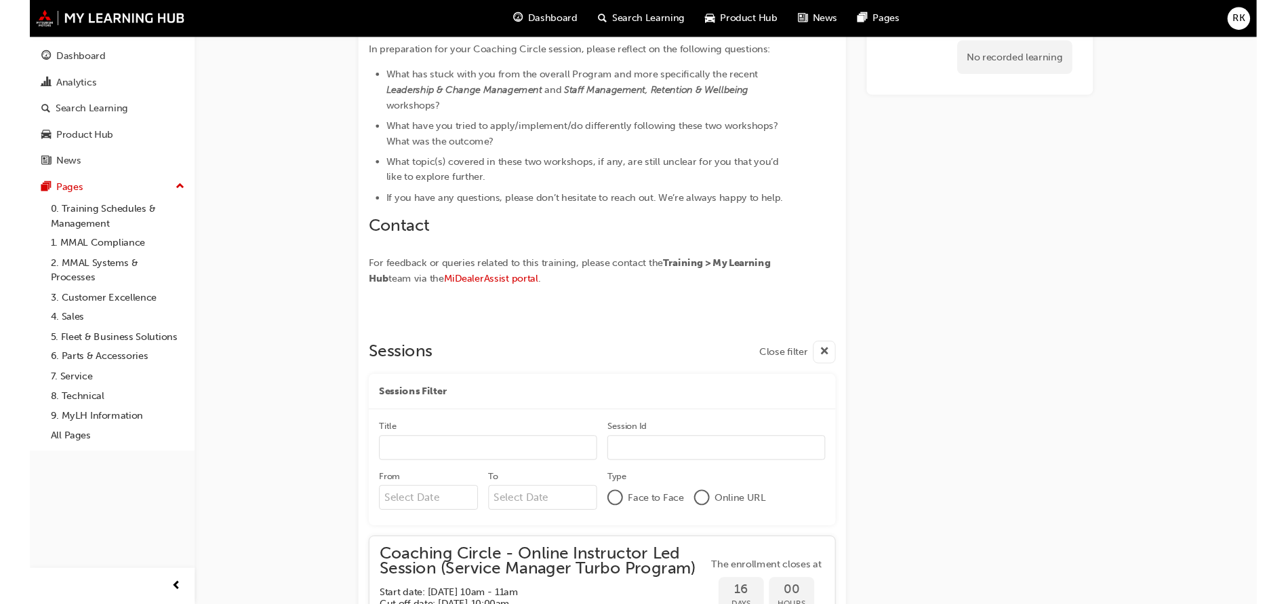
scroll to position [490, 0]
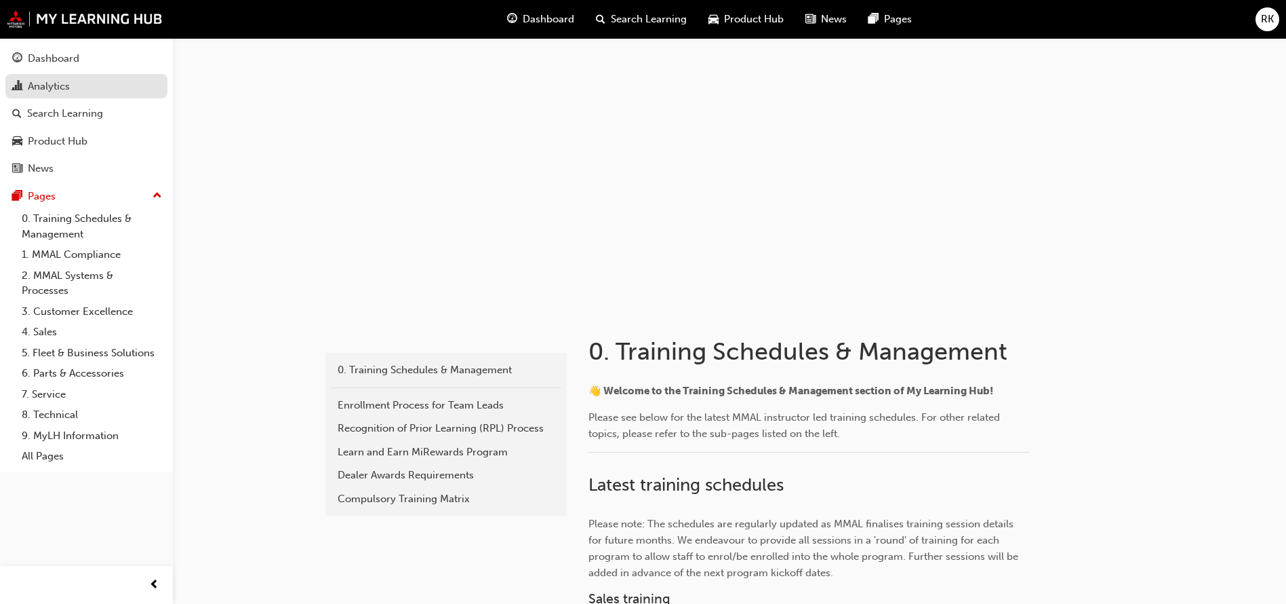
click at [54, 89] on div "Analytics" at bounding box center [49, 87] width 42 height 16
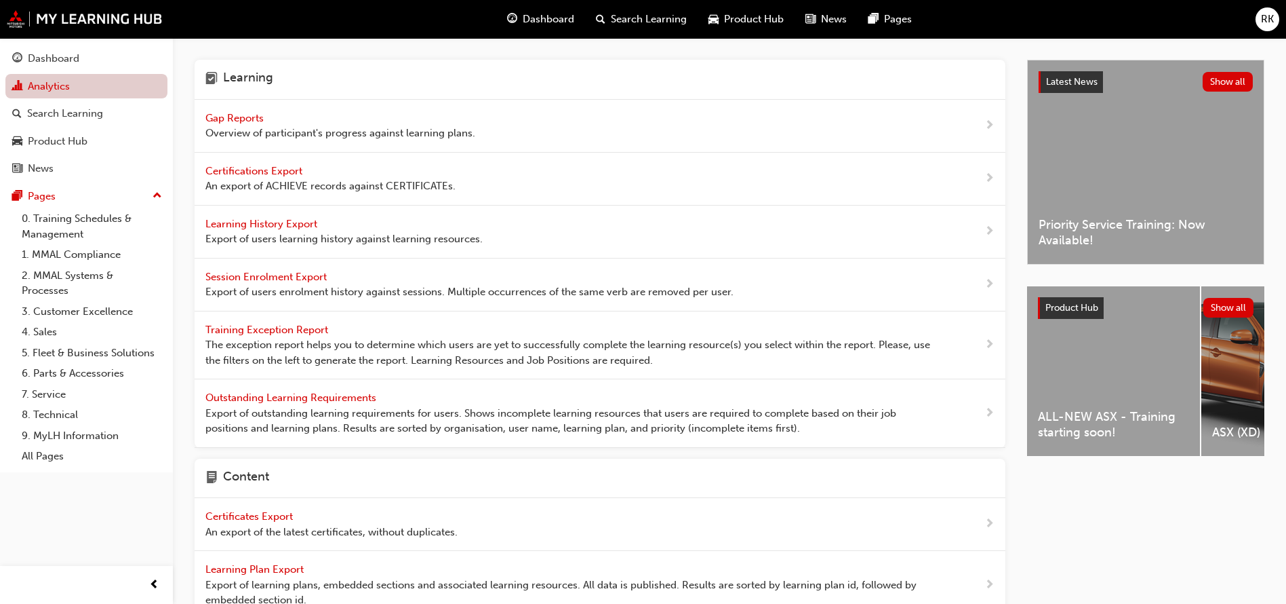
click at [58, 89] on link "Analytics" at bounding box center [86, 86] width 162 height 25
click at [242, 125] on span "Overview of participant's progress against learning plans." at bounding box center [340, 133] width 270 height 16
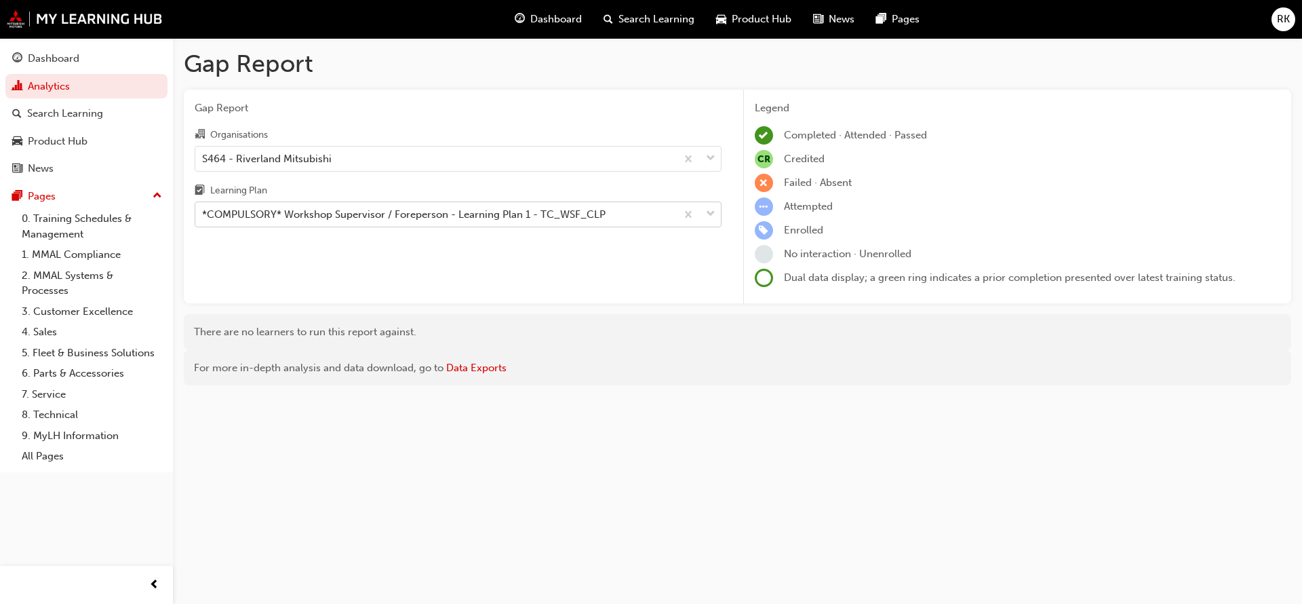
click at [716, 212] on div at bounding box center [698, 214] width 45 height 24
click at [203, 212] on input "Learning Plan *COMPULSORY* Workshop Supervisor / Foreperson - Learning Plan 1 -…" at bounding box center [202, 214] width 1 height 12
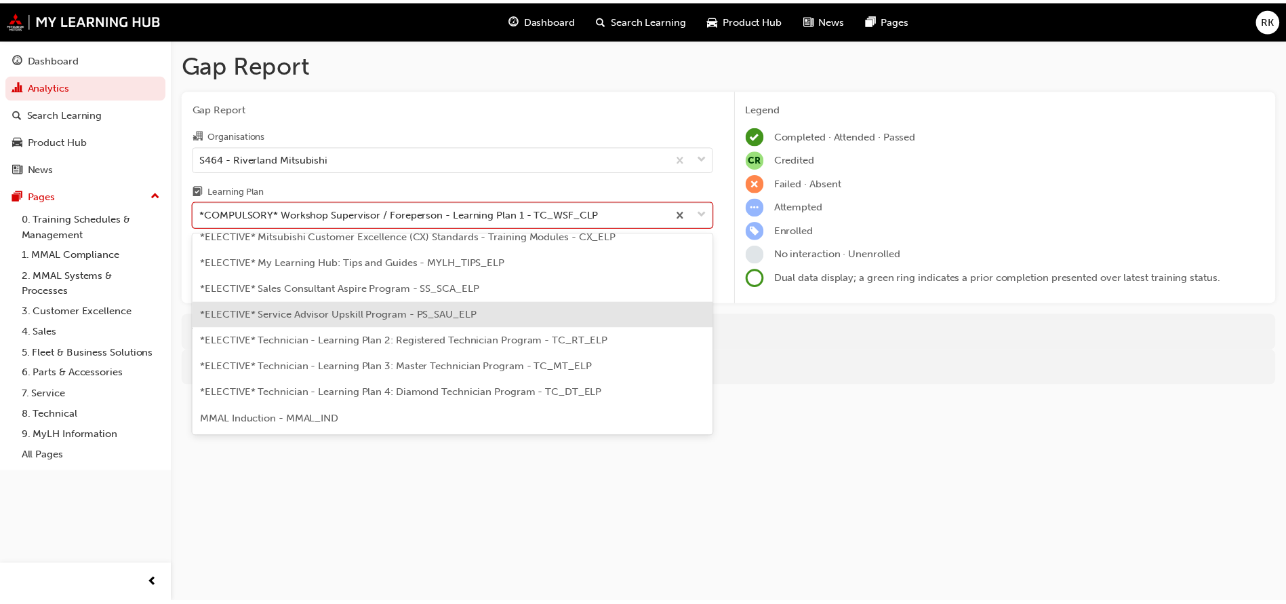
scroll to position [537, 0]
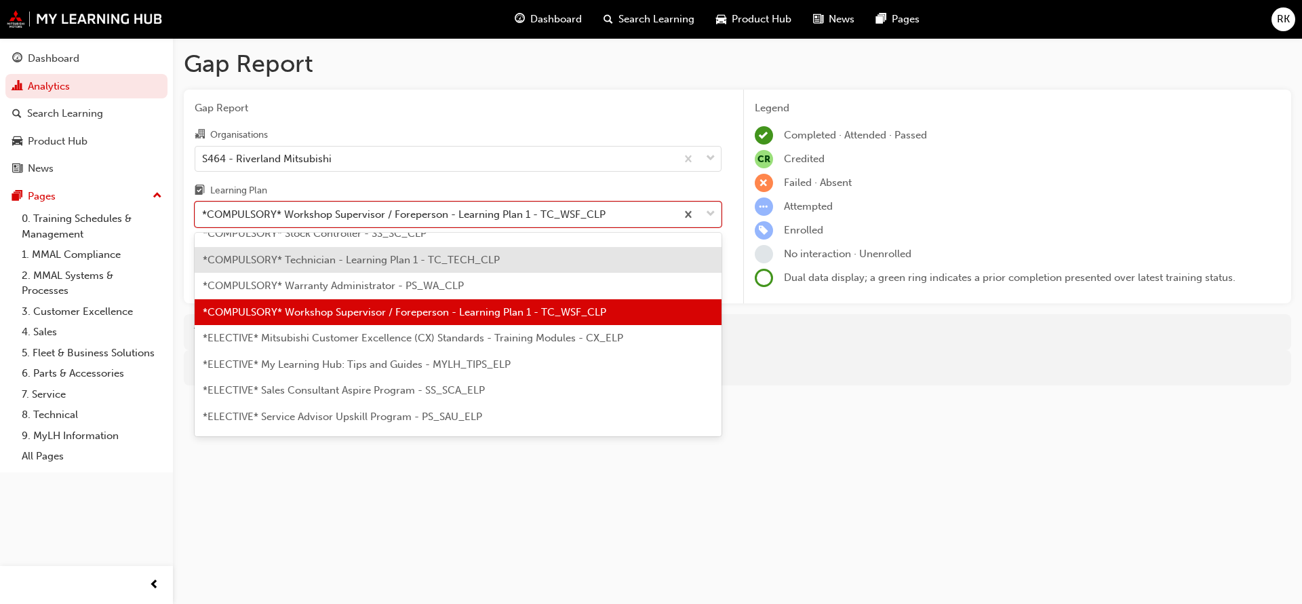
click at [338, 260] on span "*COMPULSORY* Technician - Learning Plan 1 - TC_TECH_CLP" at bounding box center [351, 260] width 297 height 12
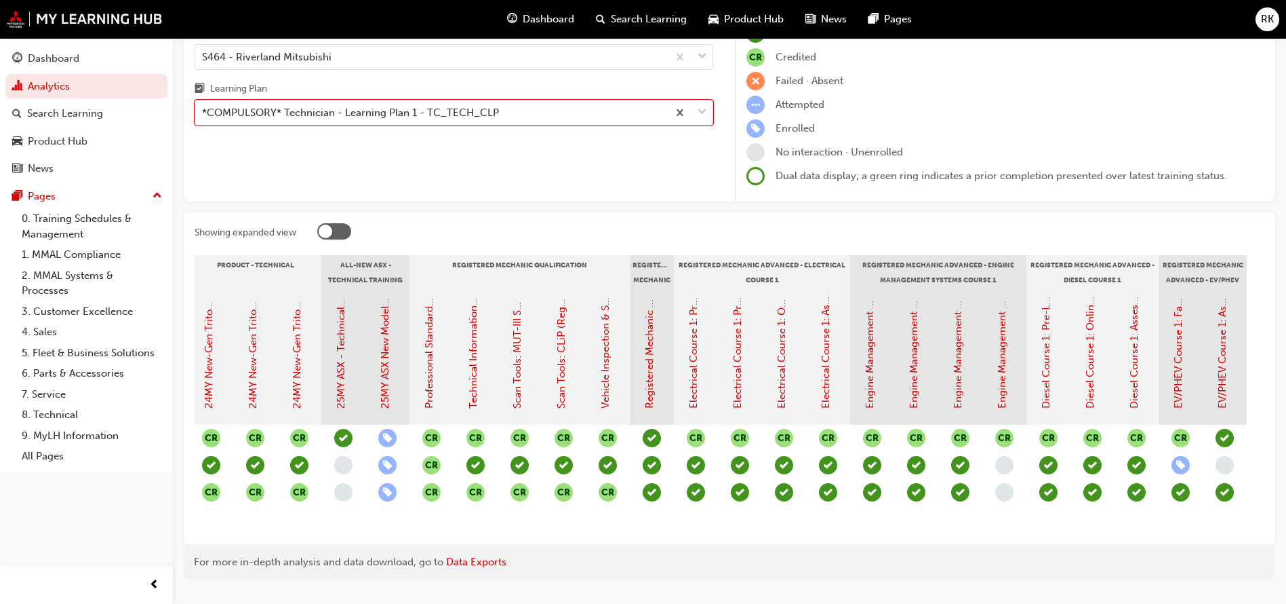
scroll to position [0, 561]
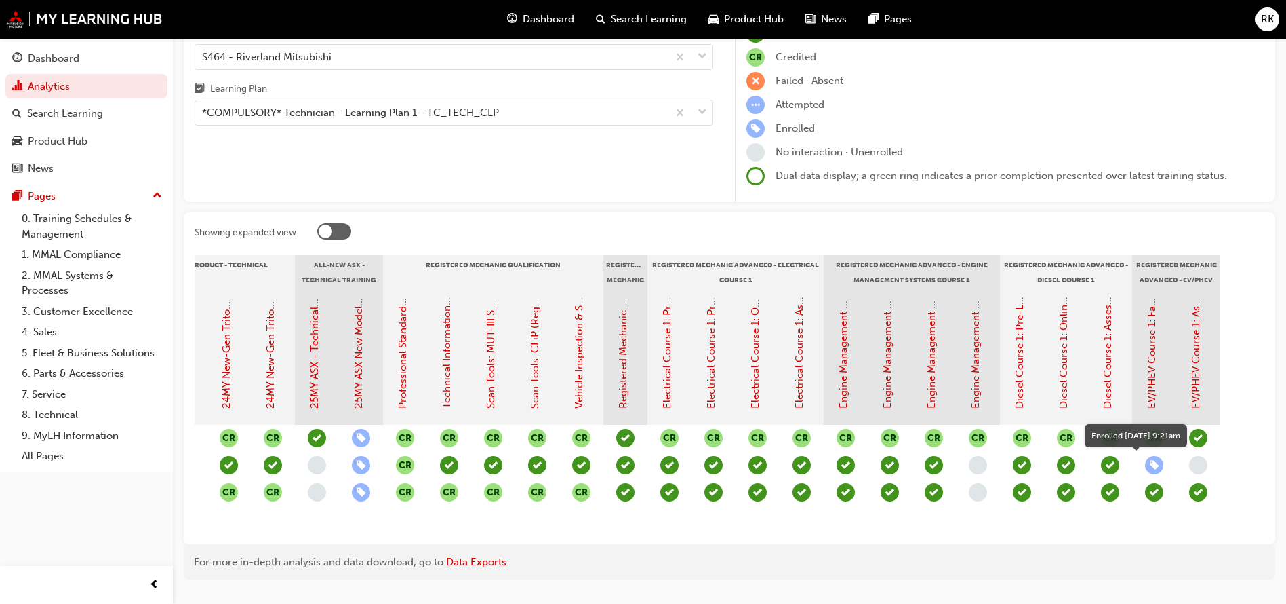
click at [1156, 466] on span "learningRecordVerb_ENROLL-icon" at bounding box center [1154, 465] width 18 height 18
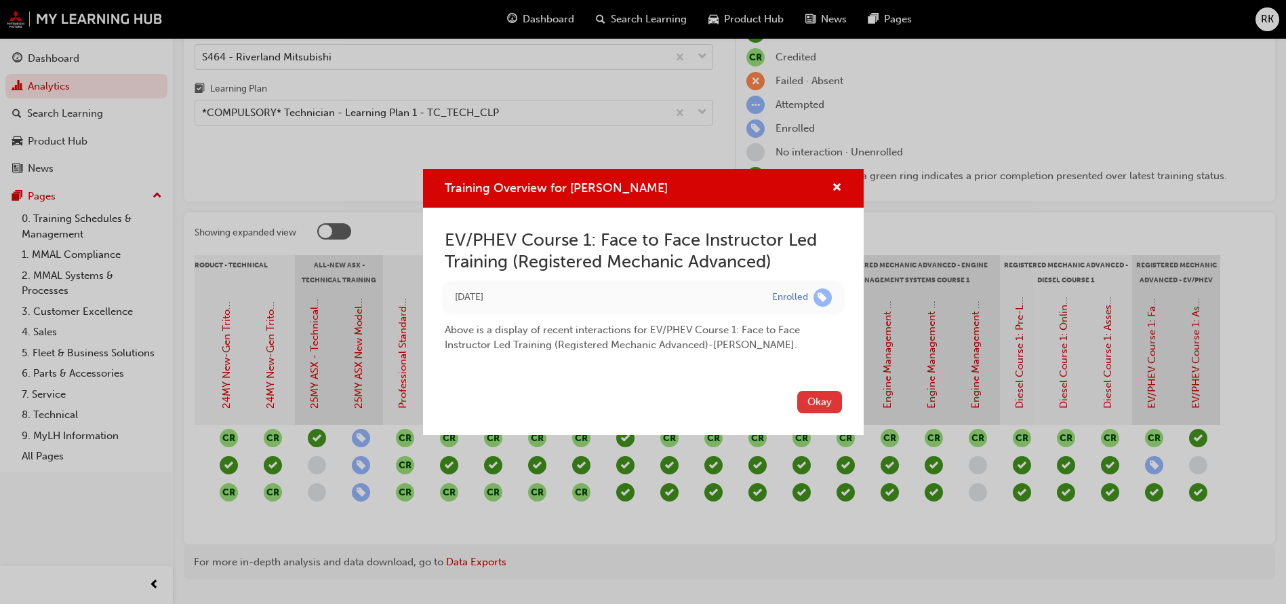
click at [812, 401] on button "Okay" at bounding box center [820, 402] width 45 height 22
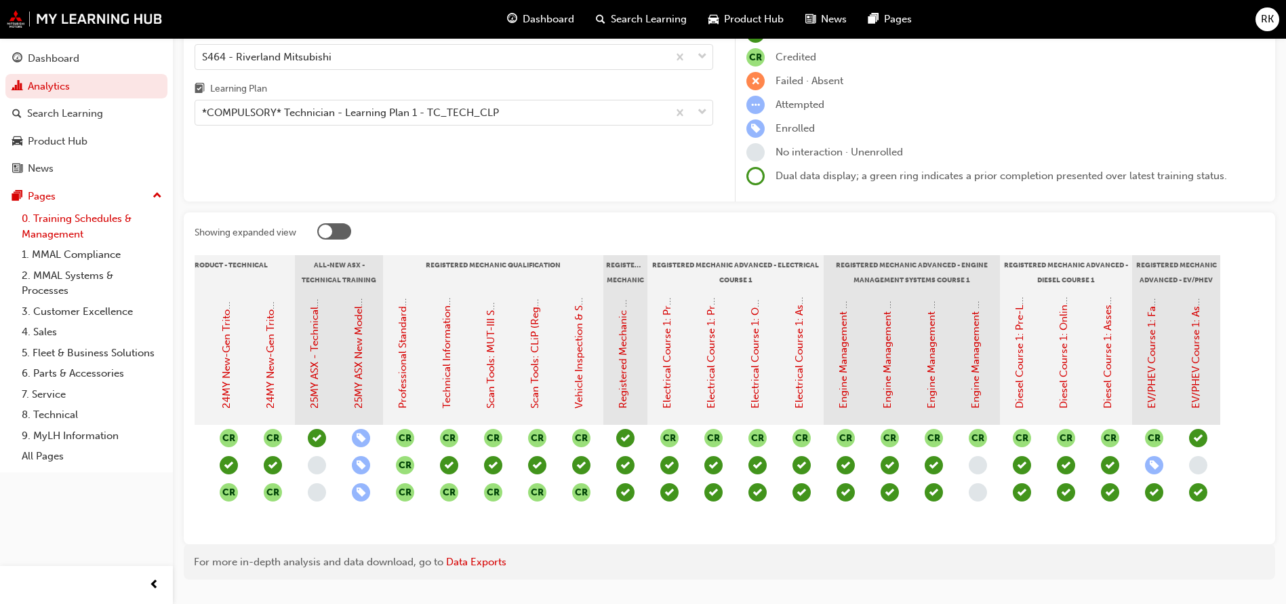
click at [59, 224] on link "0. Training Schedules & Management" at bounding box center [91, 226] width 151 height 36
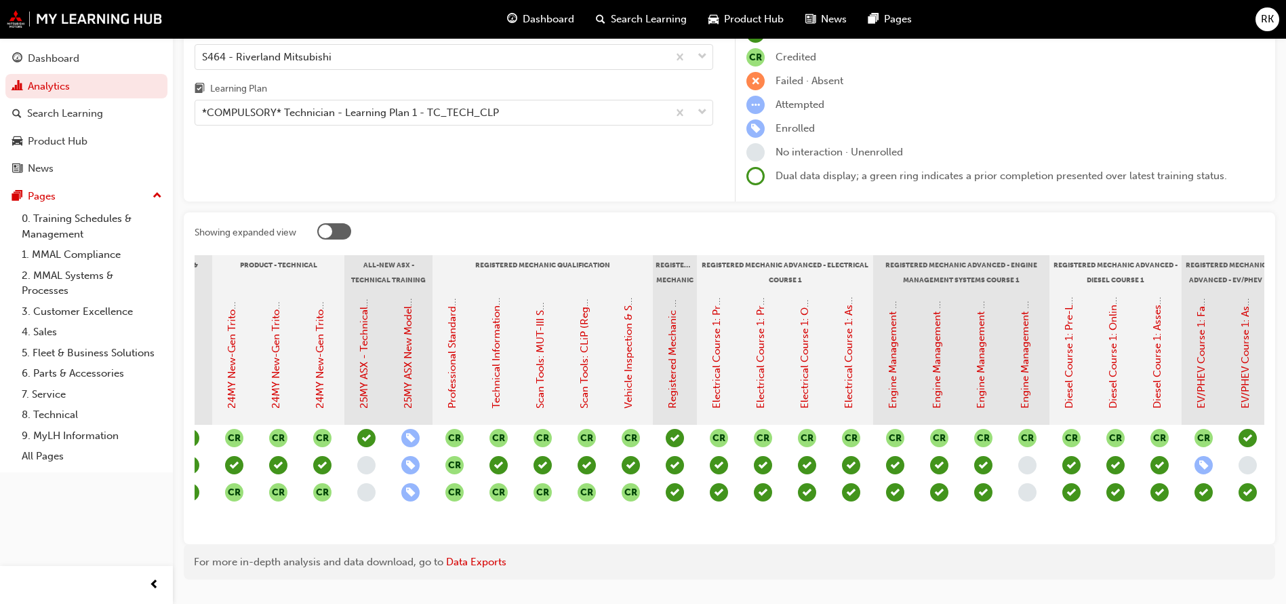
scroll to position [0, 561]
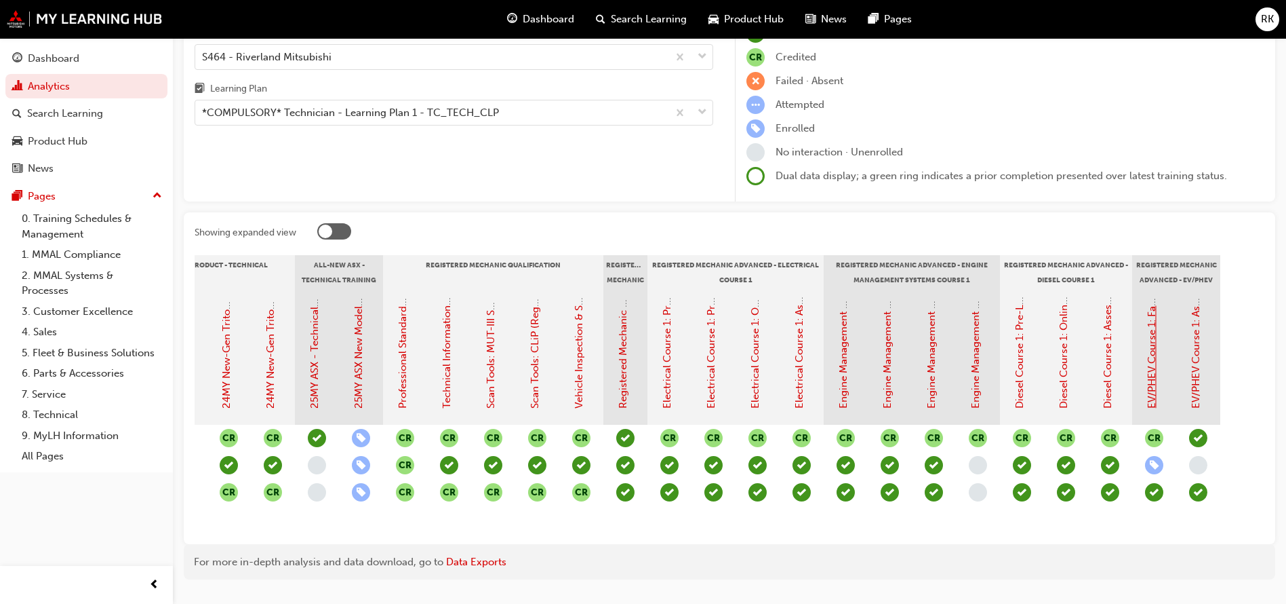
click at [1154, 389] on link "EV/PHEV Course 1: Face to Face Instructor Led Training (Registered Mechanic Adv…" at bounding box center [1152, 200] width 12 height 416
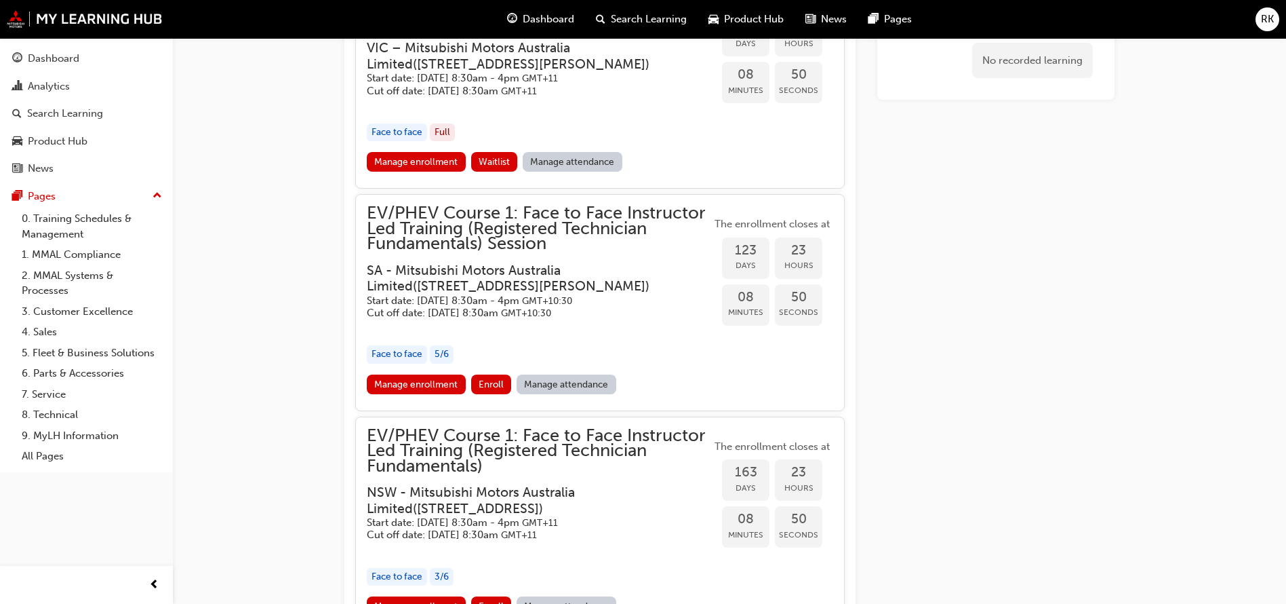
scroll to position [1901, 0]
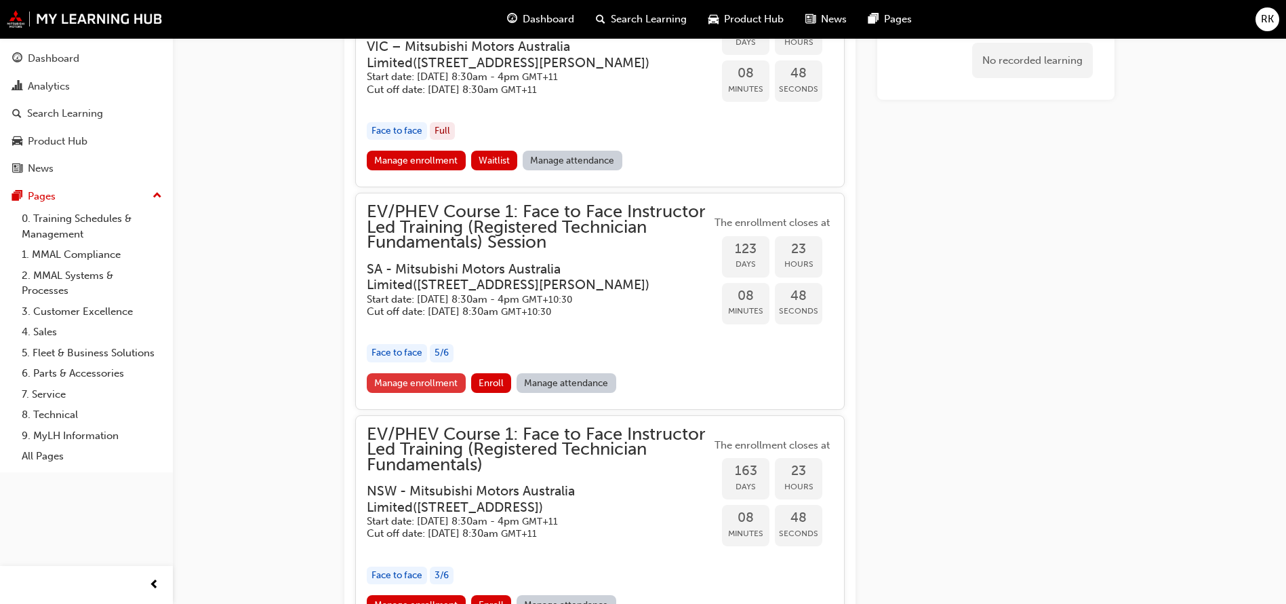
click at [442, 383] on link "Manage enrollment" at bounding box center [416, 383] width 99 height 20
